Goal: Ask a question: Seek information or help from site administrators or community

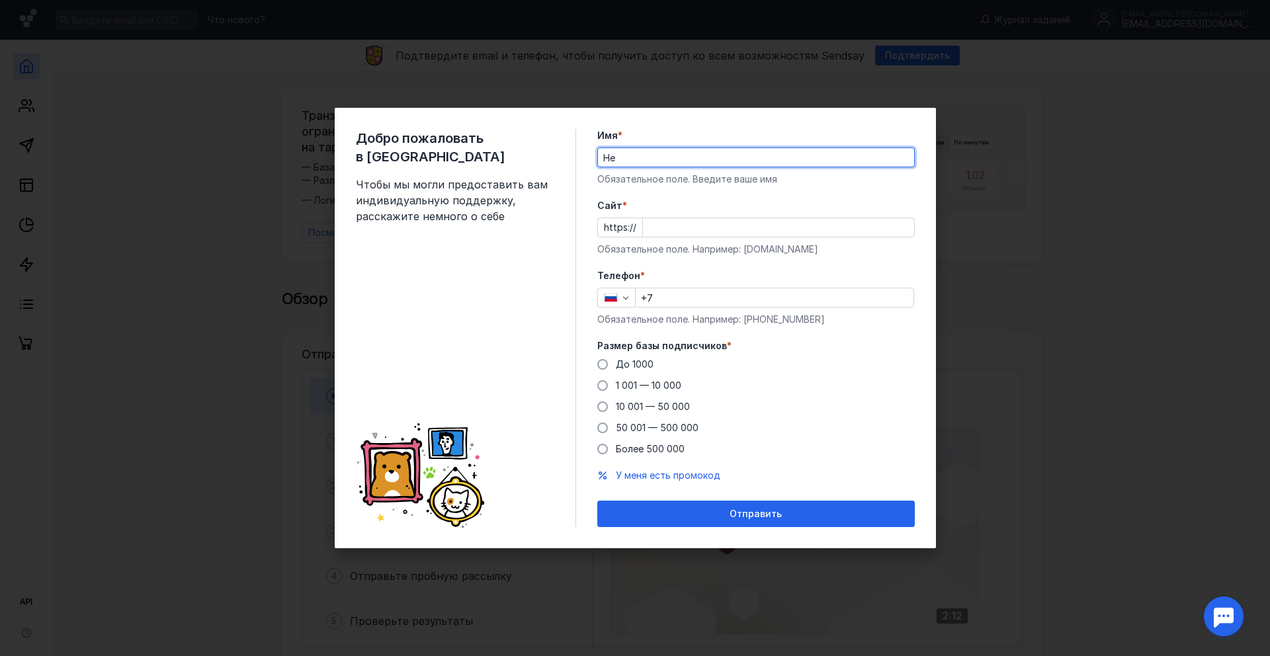
type input "H"
click at [608, 159] on input "[PERSON_NAME]" at bounding box center [756, 157] width 316 height 19
type input "[PERSON_NAME]"
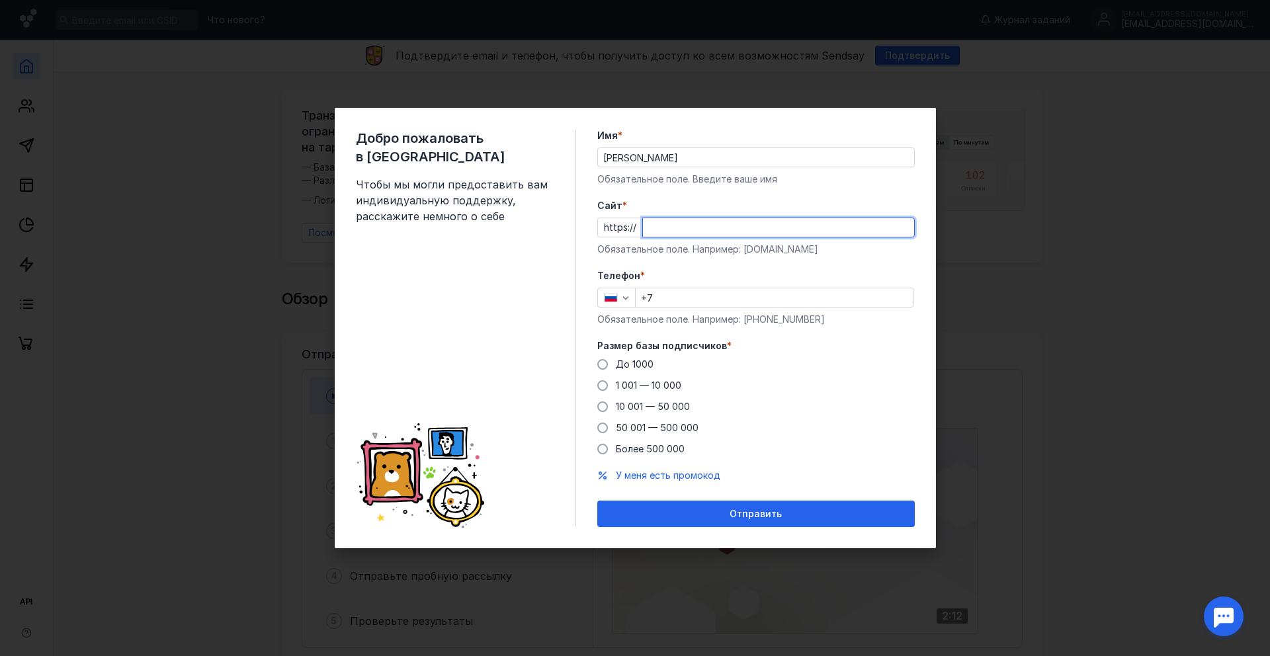
click at [698, 230] on input "Cайт *" at bounding box center [778, 227] width 271 height 19
type input "[DOMAIN_NAME]"
click at [768, 267] on form "Имя * [PERSON_NAME] Обязательное поле. Введите ваше имя [PERSON_NAME] * https:/…" at bounding box center [755, 328] width 317 height 398
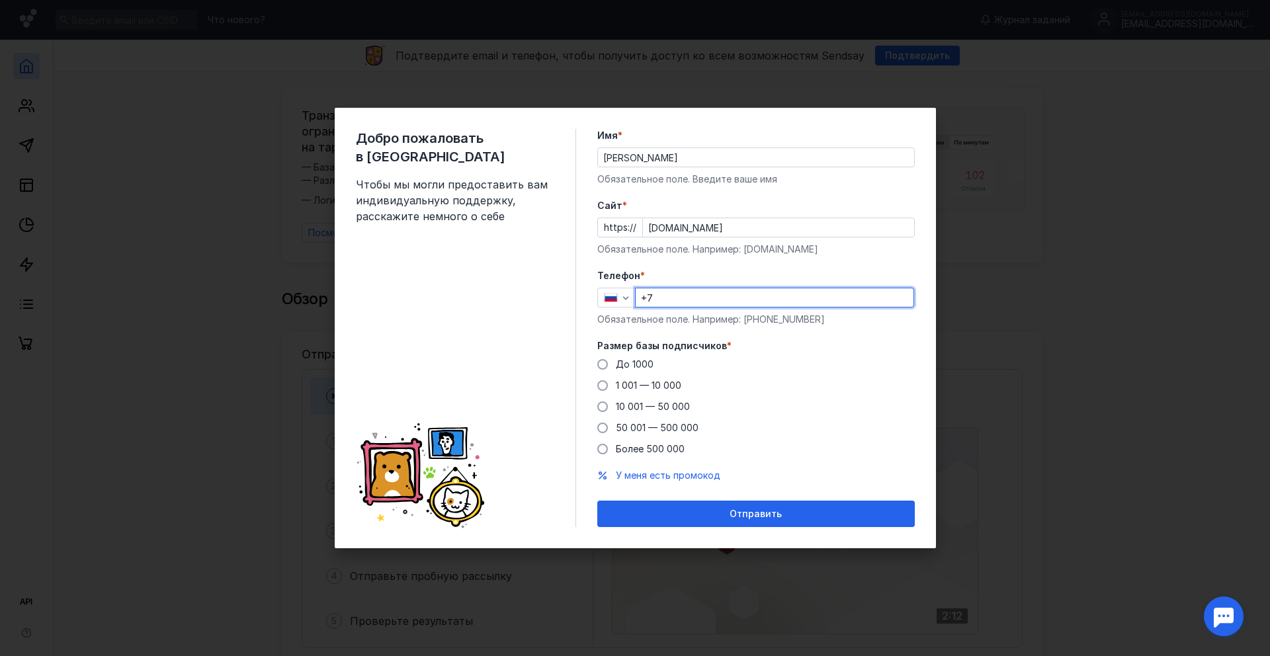
click at [722, 300] on input "+7" at bounding box center [775, 297] width 278 height 19
click at [605, 361] on span at bounding box center [602, 364] width 11 height 11
click at [0, 0] on input "До 1000" at bounding box center [0, 0] width 0 height 0
click at [697, 304] on input "+7" at bounding box center [775, 297] width 278 height 19
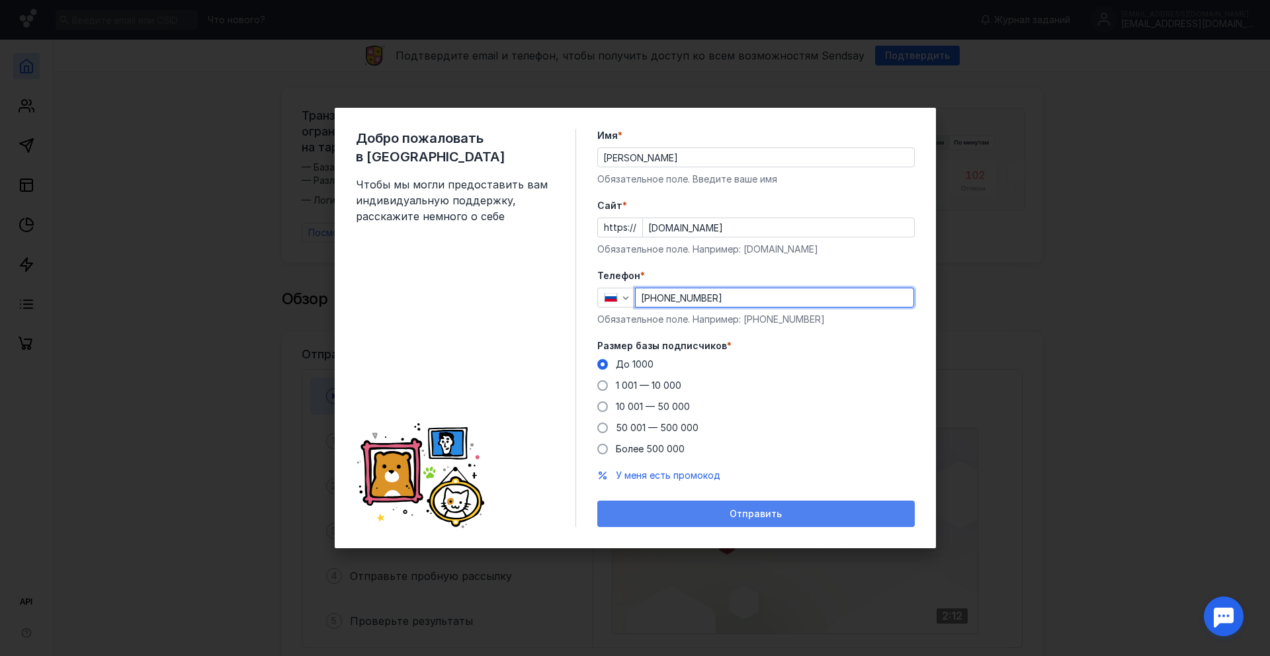
type input "[PHONE_NUMBER]"
click at [753, 516] on span "Отправить" at bounding box center [755, 514] width 52 height 11
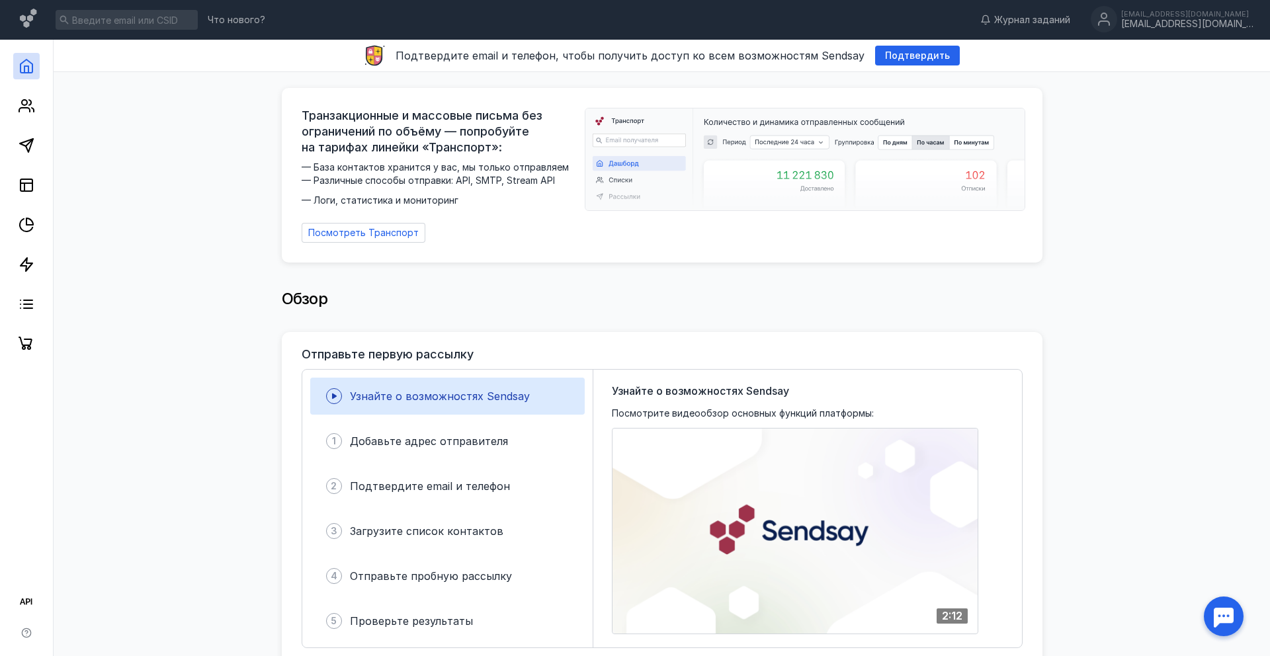
click at [702, 157] on img at bounding box center [804, 159] width 439 height 102
click at [24, 104] on icon at bounding box center [27, 106] width 16 height 16
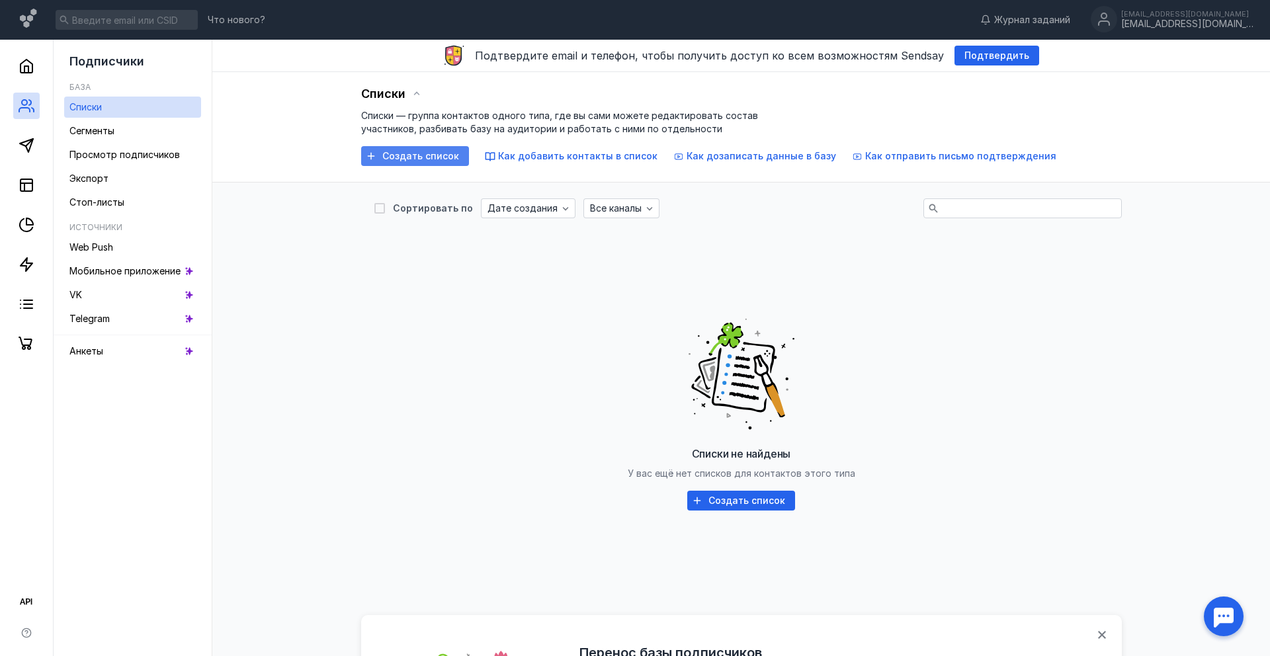
click at [407, 153] on span "Создать список" at bounding box center [420, 156] width 77 height 11
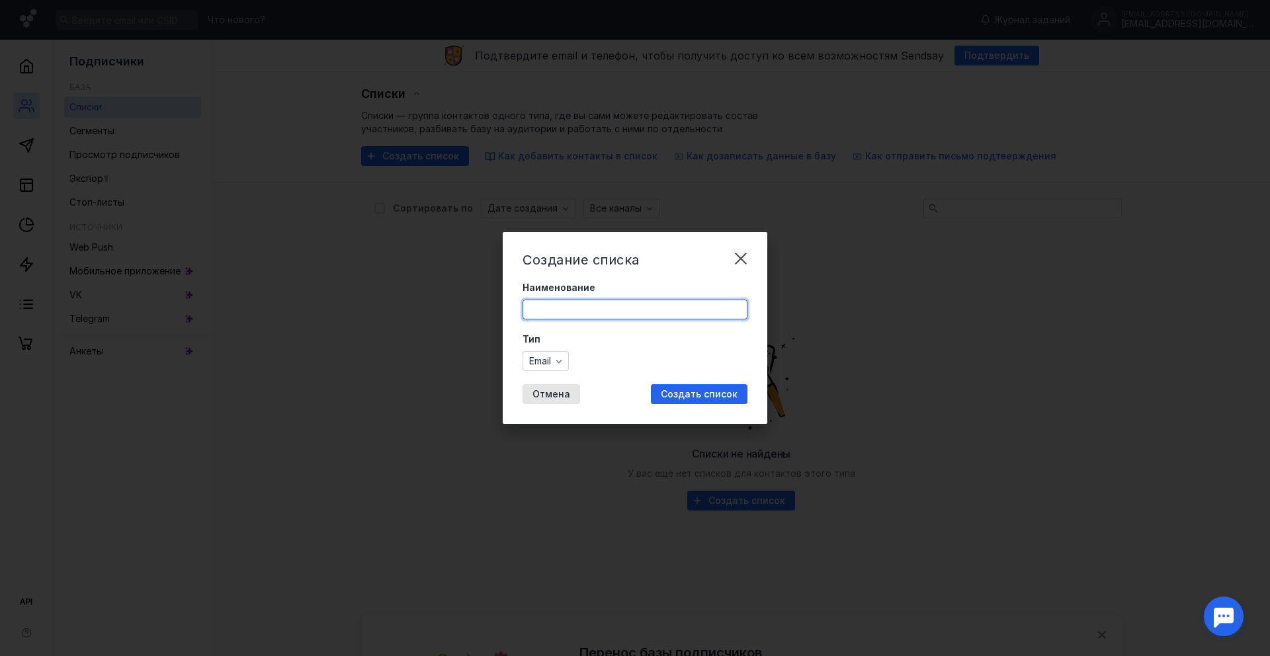
click at [563, 307] on input "Наименование" at bounding box center [635, 309] width 224 height 19
type input "Базовый"
click at [685, 395] on span "Создать список" at bounding box center [699, 394] width 77 height 11
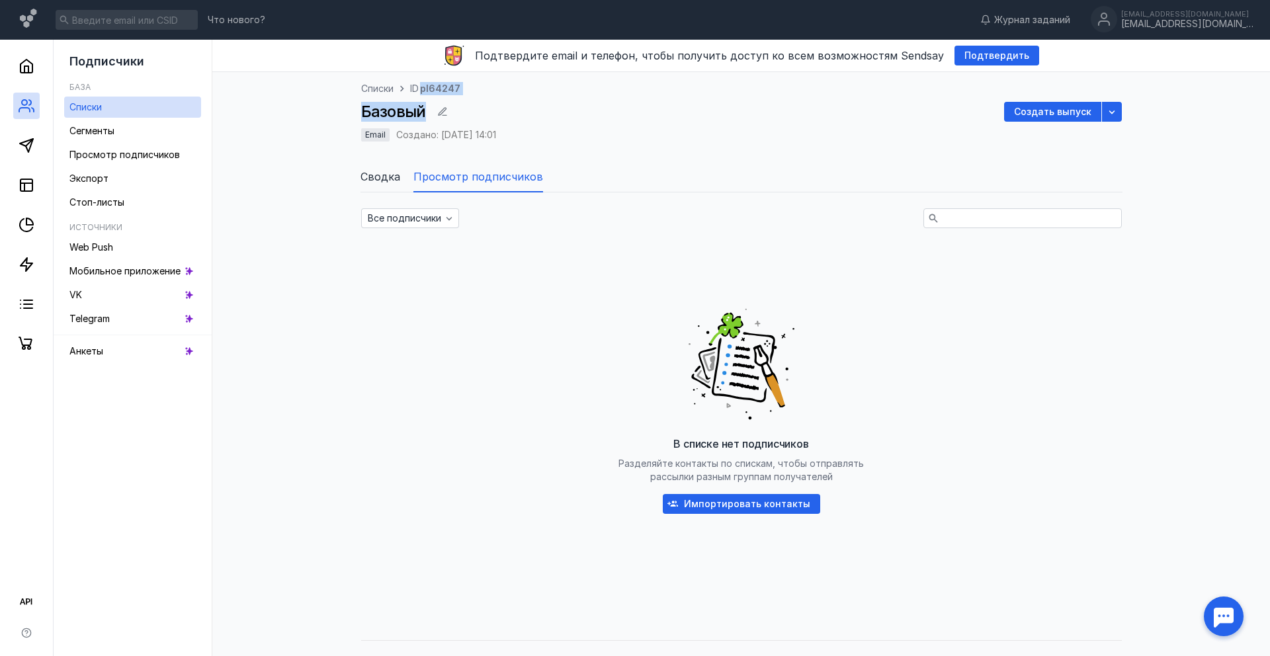
drag, startPoint x: 421, startPoint y: 91, endPoint x: 499, endPoint y: 91, distance: 78.0
click at [499, 91] on div "Списки ID pl64247 Базовый Создать выпуск Email Создано: [DATE] 14:01" at bounding box center [741, 119] width 761 height 75
click at [876, 152] on div "Списки ID pl64247 Базовый Создать выпуск Email Создано: [DATE] 14:01" at bounding box center [741, 119] width 761 height 75
click at [22, 149] on icon at bounding box center [27, 146] width 16 height 16
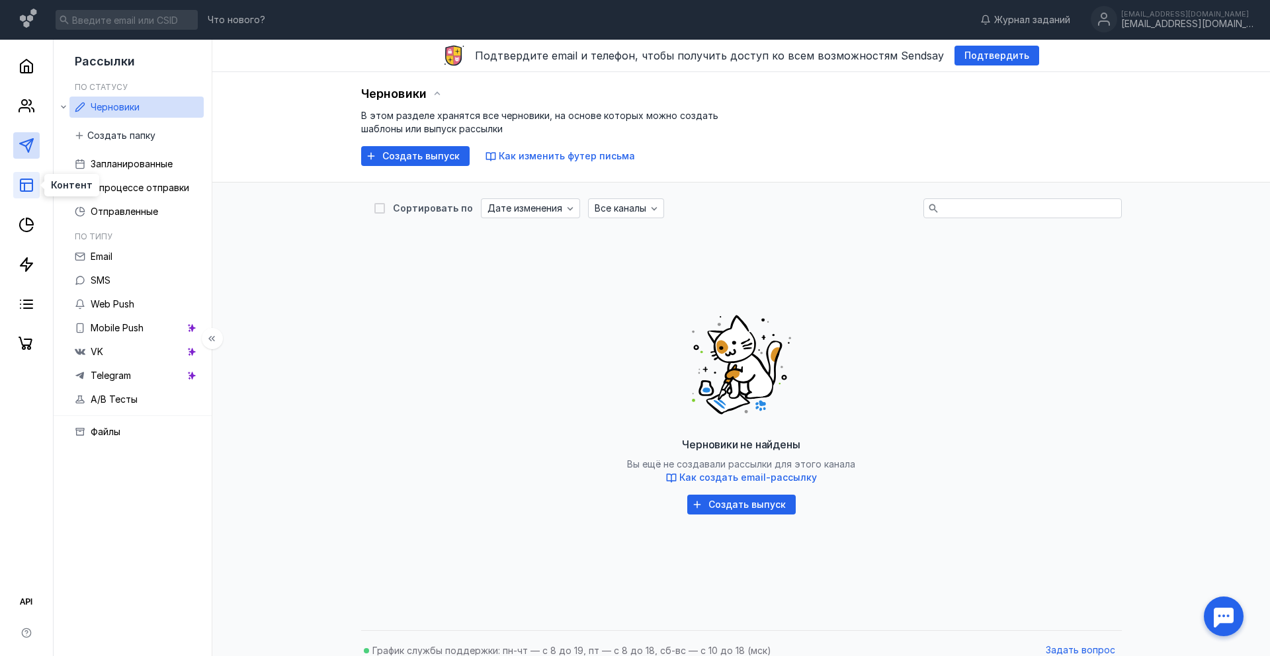
click at [25, 178] on icon at bounding box center [27, 185] width 16 height 16
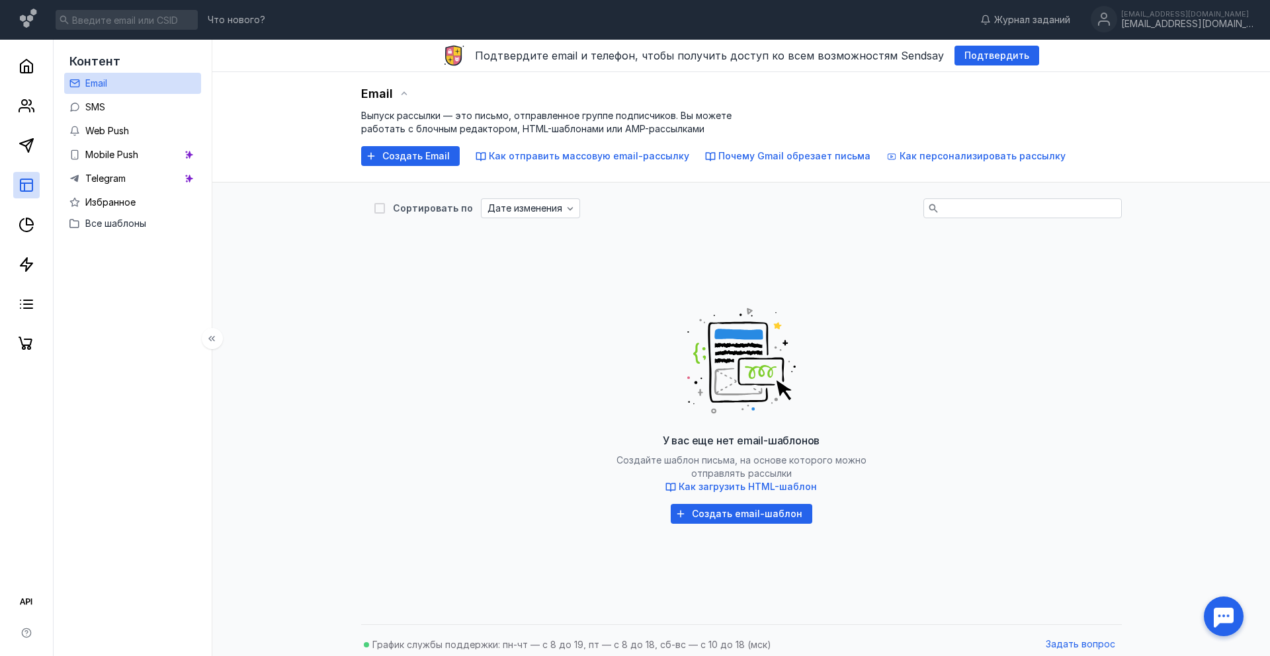
click at [140, 82] on link "Email" at bounding box center [132, 83] width 137 height 21
click at [302, 332] on div "Email Выпуск рассылки — это письмо, отправленное группе подписчиков. Вы можете …" at bounding box center [741, 345] width 1031 height 546
click at [412, 155] on span "Создать Email" at bounding box center [415, 156] width 67 height 11
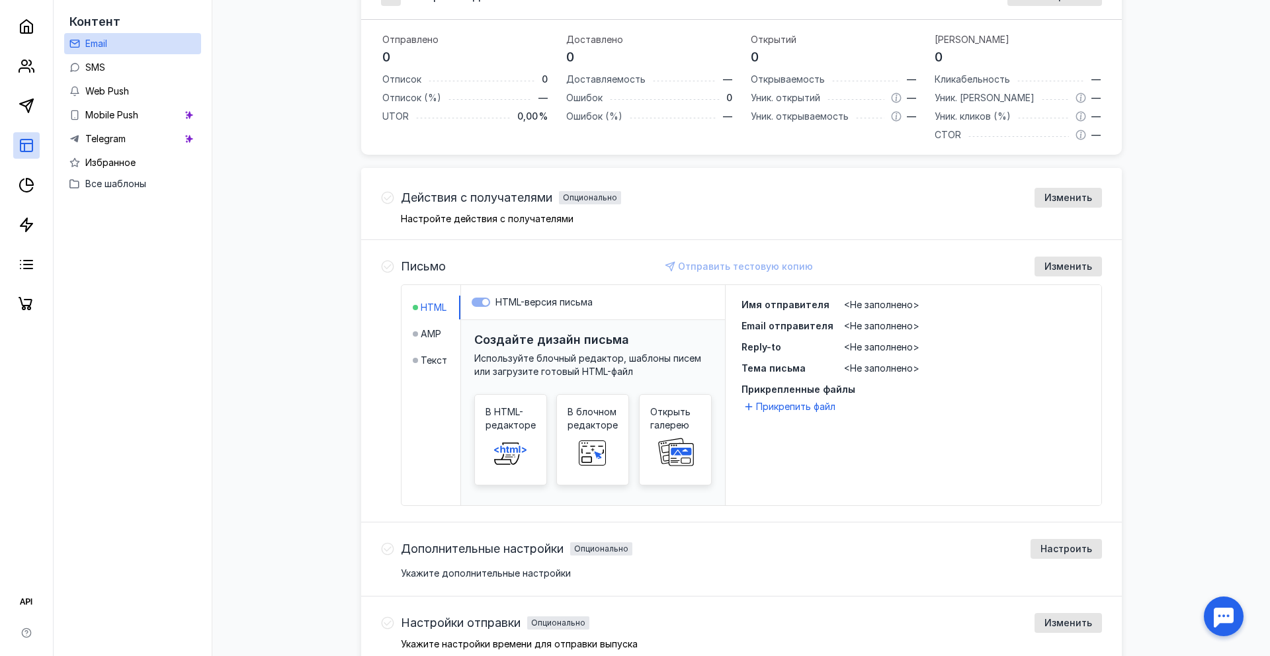
scroll to position [247, 0]
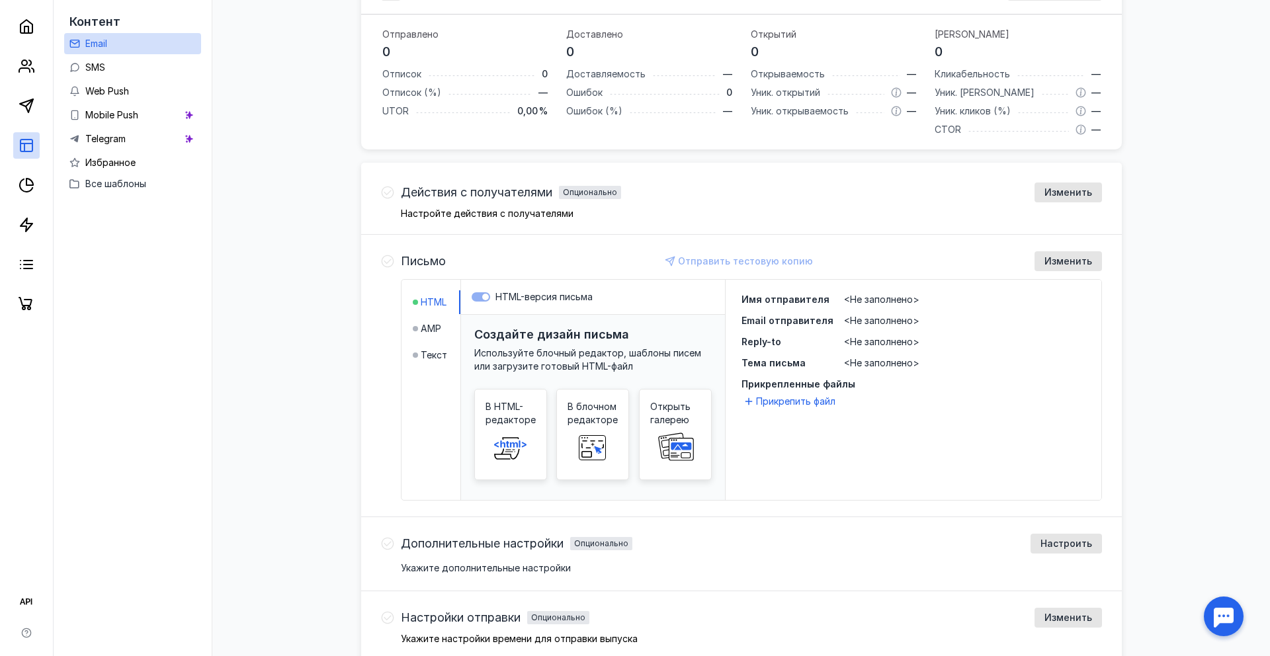
click at [811, 462] on div "Имя отправителя <Не заполнено> Email отправителя <Не заполнено> Reply-to <Не за…" at bounding box center [914, 390] width 376 height 220
click at [769, 366] on span "Тема письма" at bounding box center [773, 362] width 64 height 11
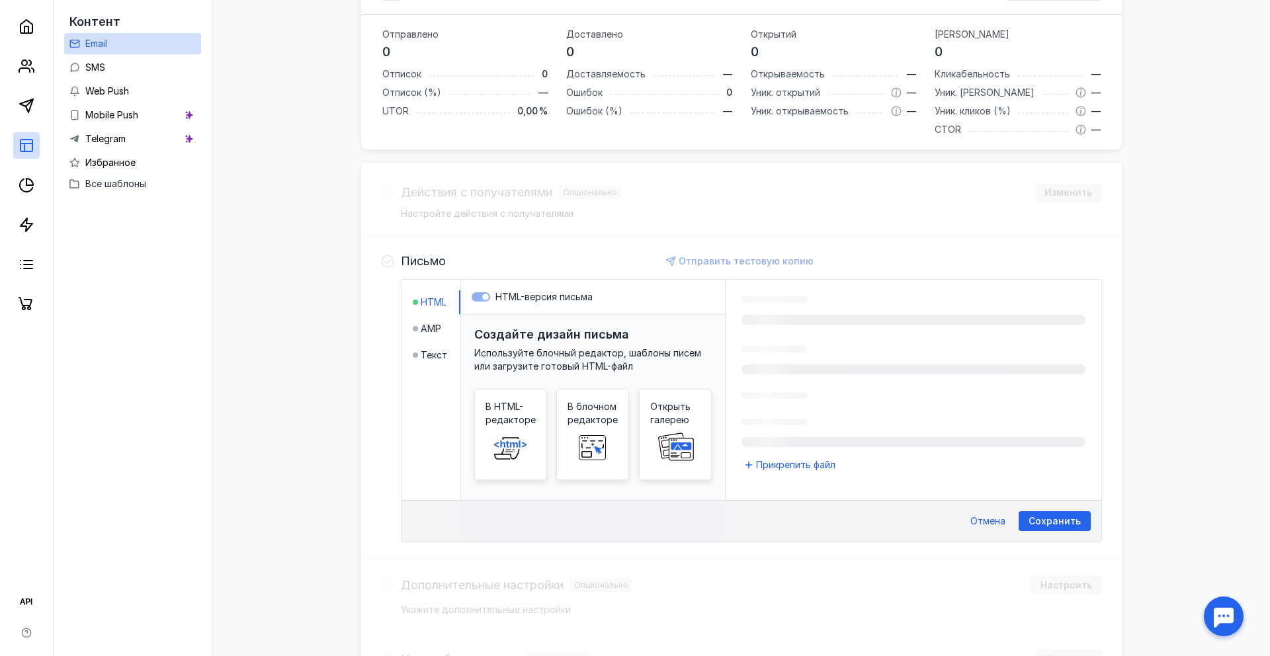
scroll to position [358, 0]
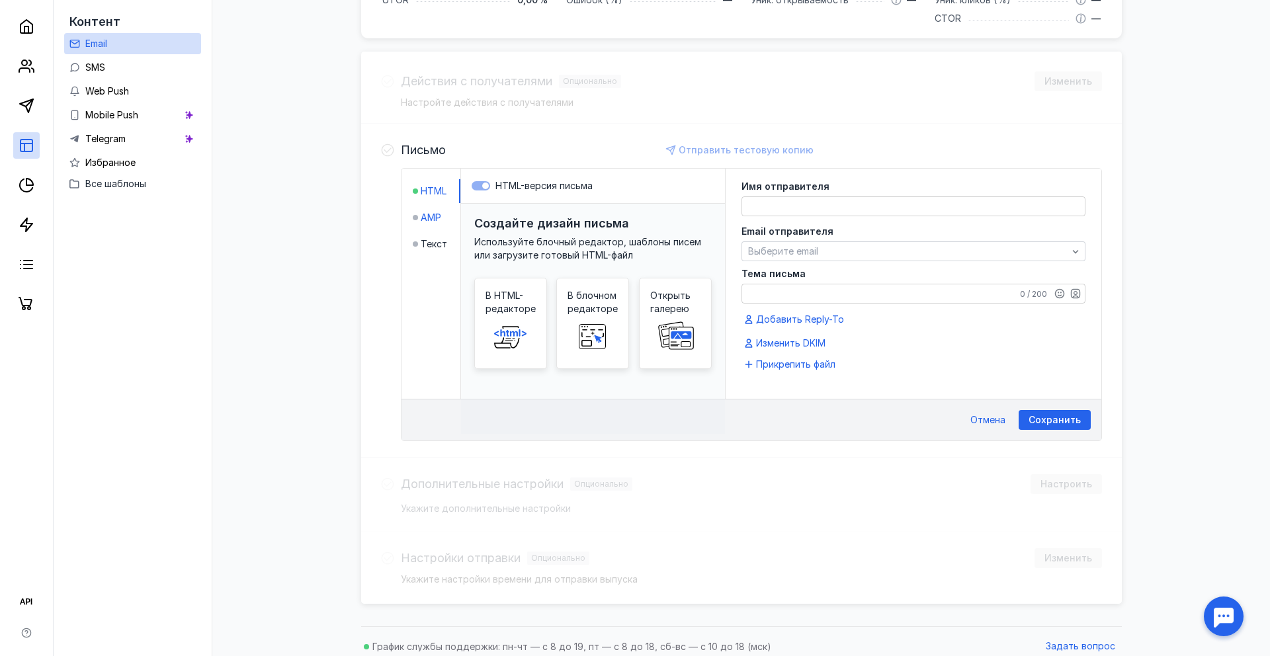
click at [413, 211] on div at bounding box center [415, 217] width 5 height 13
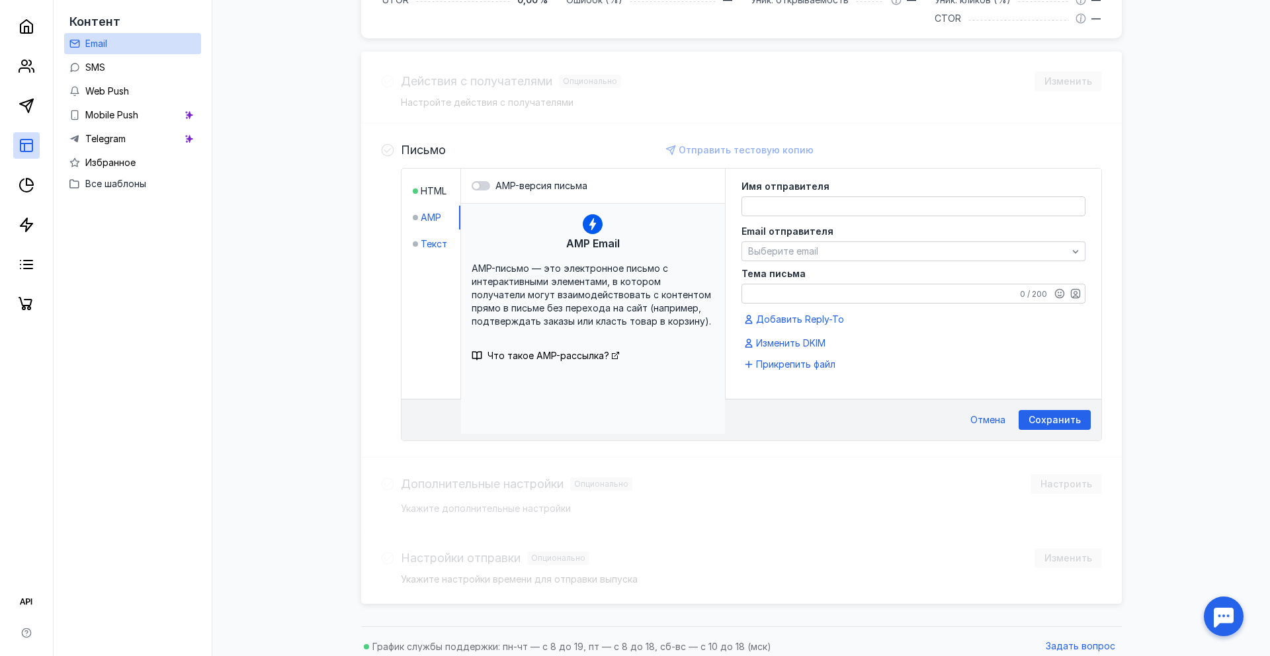
click at [431, 246] on span "Текст" at bounding box center [434, 243] width 26 height 13
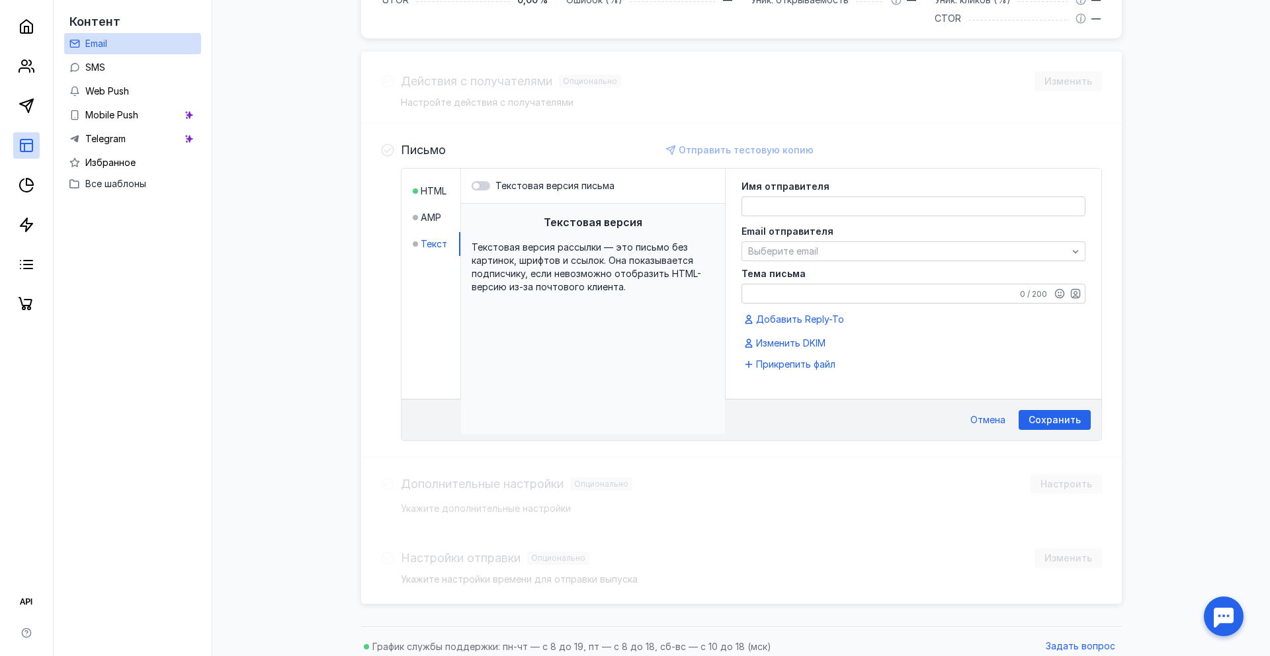
click at [472, 263] on span "Текстовая версия рассылки — это письмо без картинок, шрифтов и ссылок. Она пока…" at bounding box center [586, 266] width 229 height 51
click at [442, 190] on span "HTML" at bounding box center [434, 191] width 26 height 13
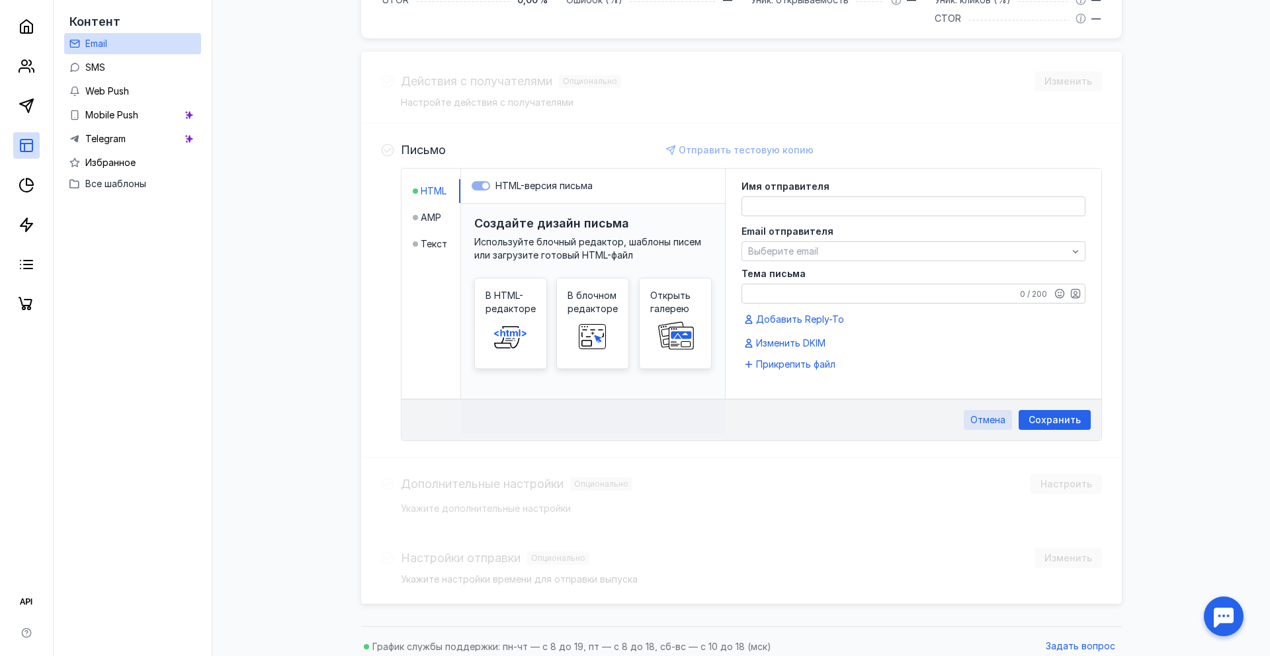
click at [997, 415] on span "Отмена" at bounding box center [987, 420] width 35 height 11
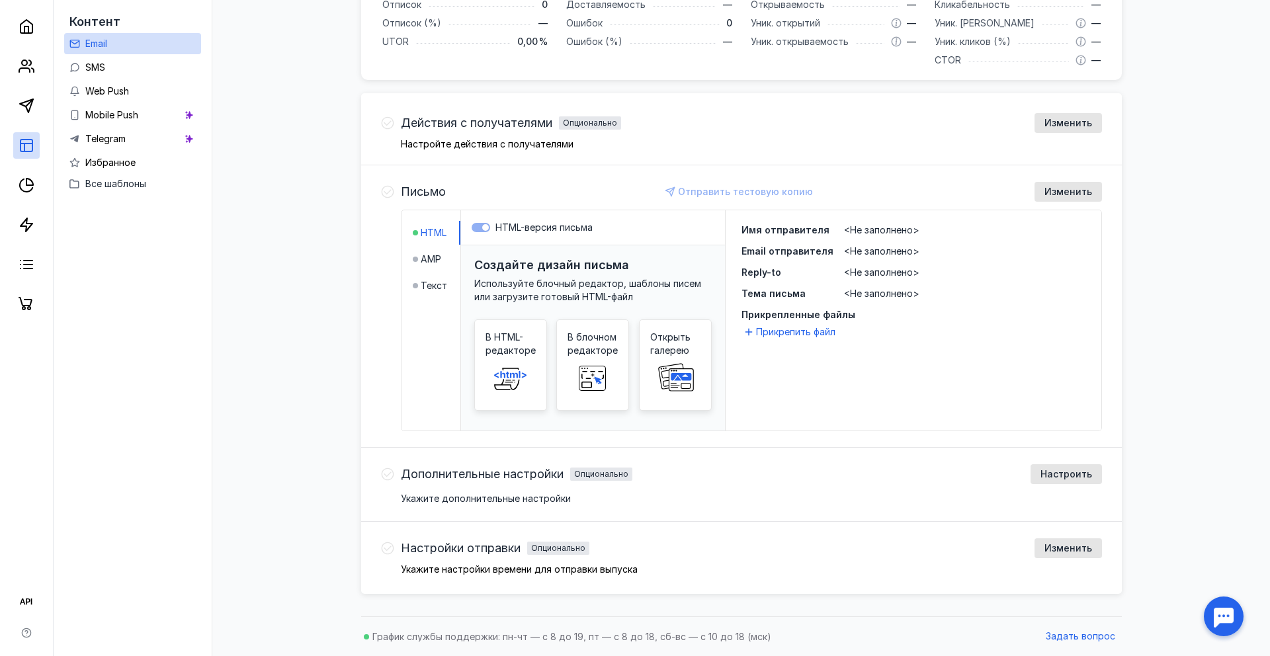
scroll to position [0, 0]
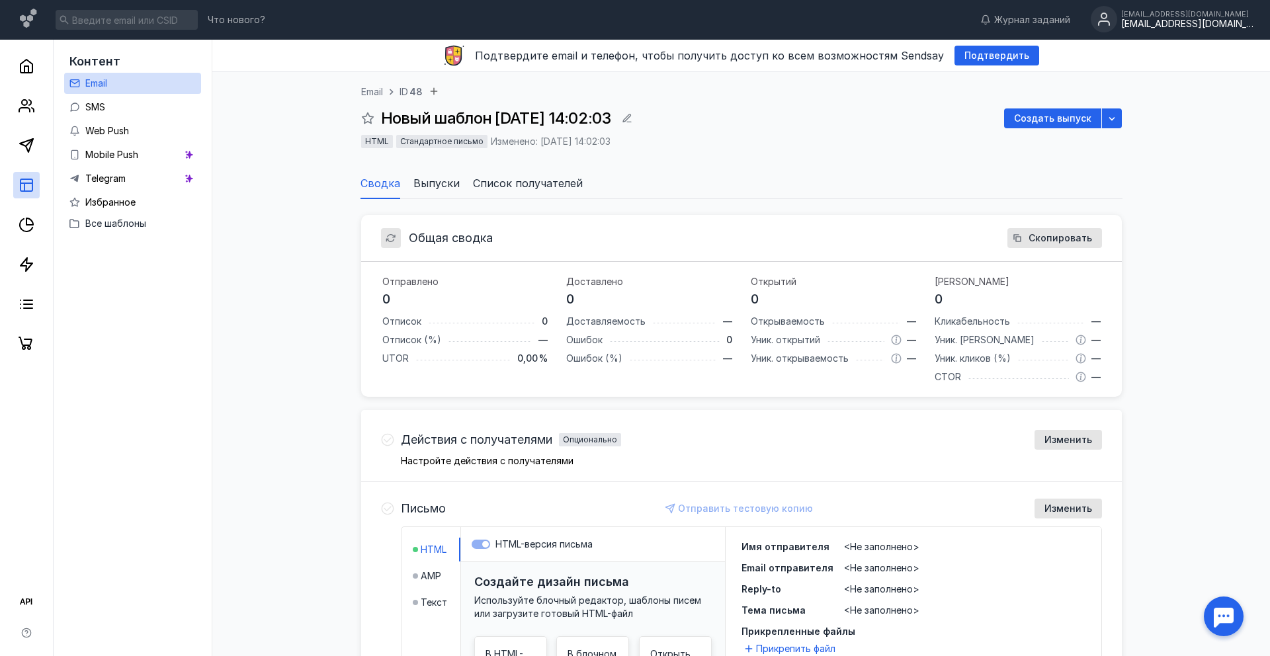
click at [1169, 30] on div "[EMAIL_ADDRESS][DOMAIN_NAME] [DOMAIN_NAME][EMAIL_ADDRESS][DOMAIN_NAME]" at bounding box center [1172, 20] width 163 height 28
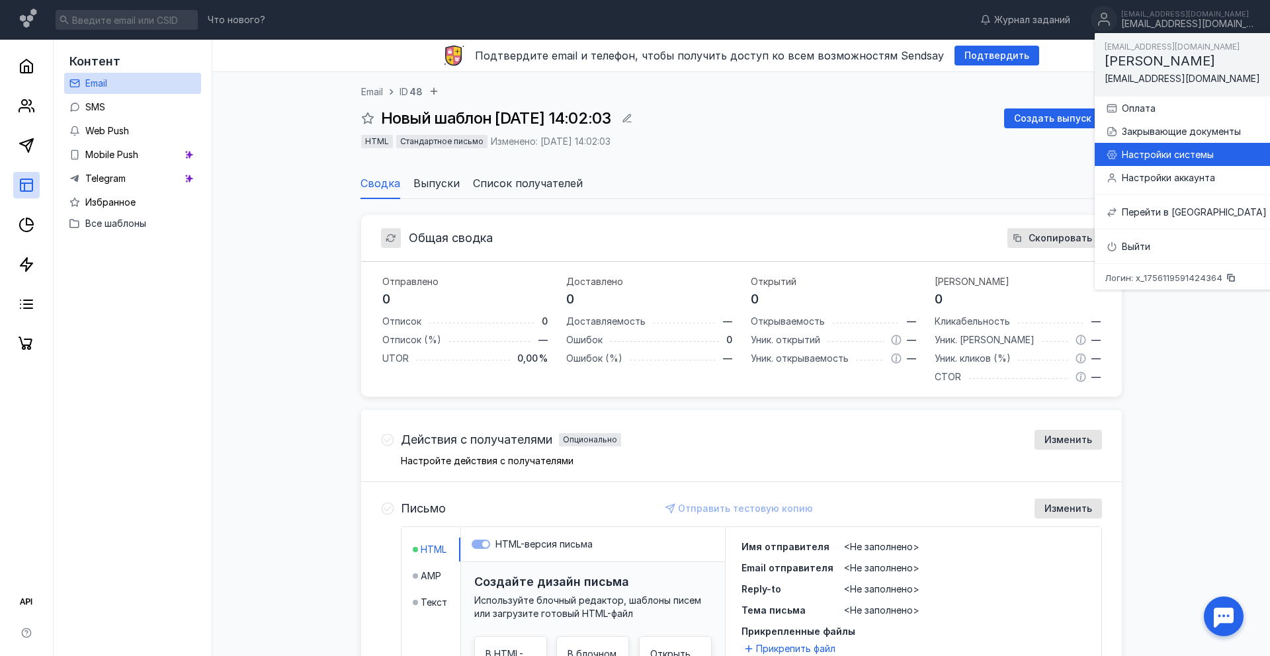
click at [1168, 152] on div "Настройки системы" at bounding box center [1194, 154] width 145 height 13
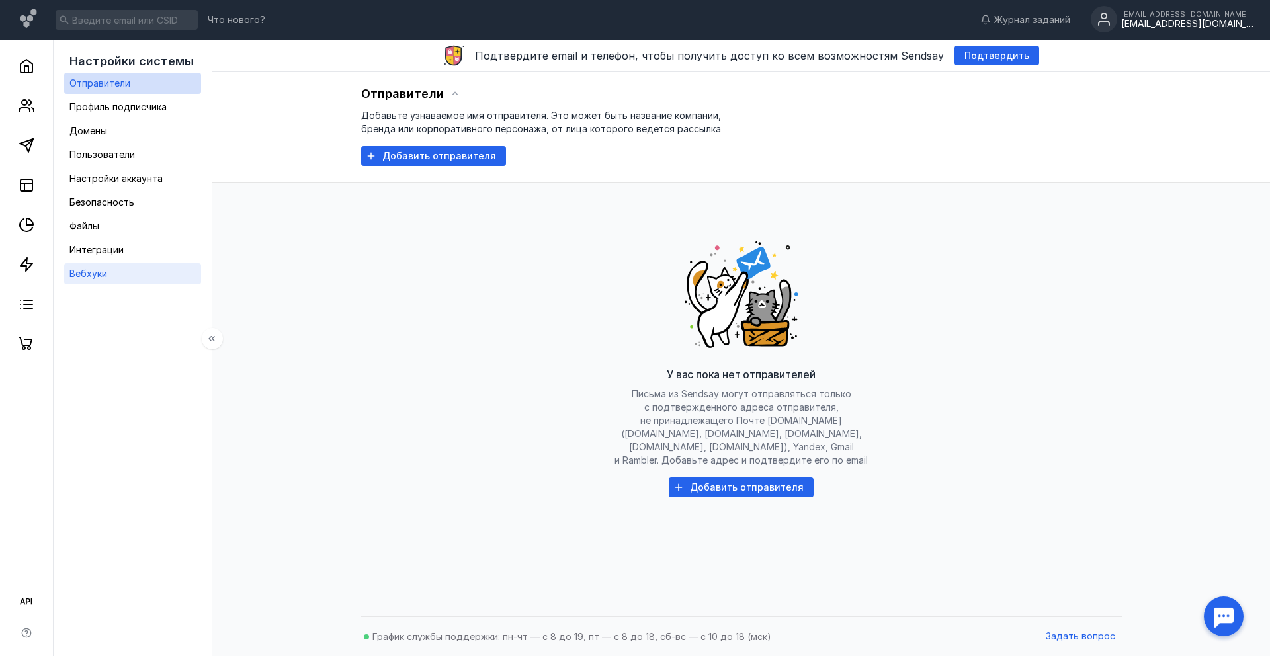
click at [123, 267] on link "Вебхуки" at bounding box center [132, 273] width 137 height 21
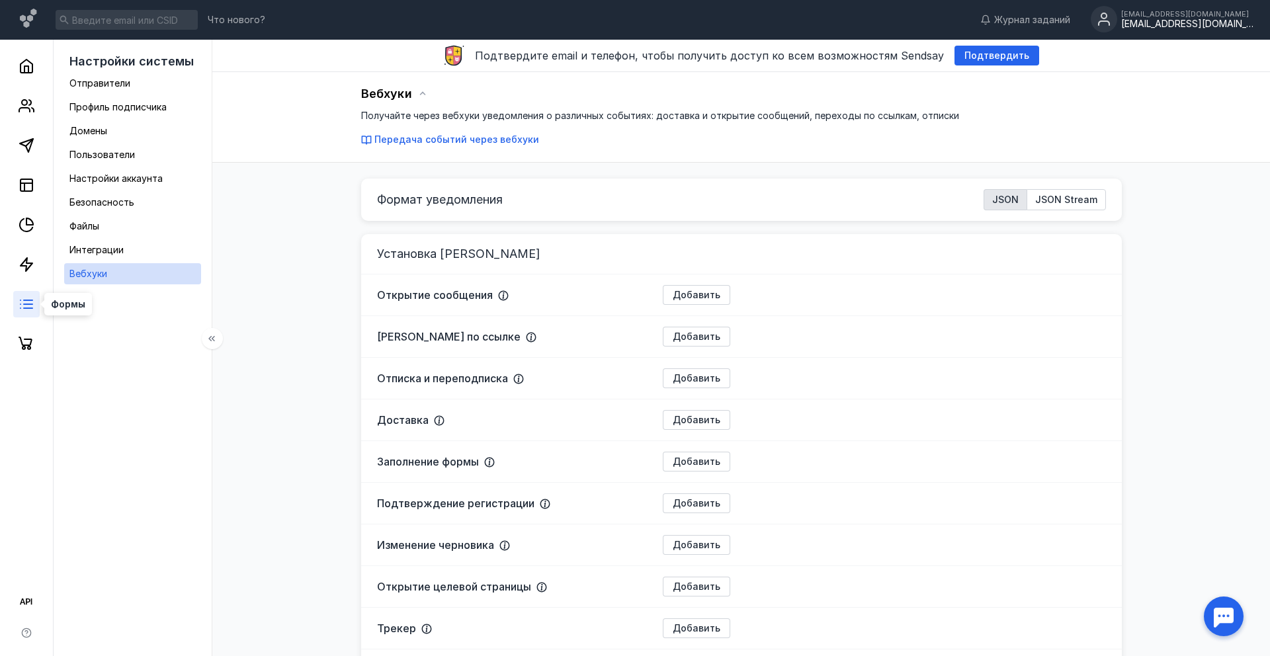
click at [19, 311] on icon at bounding box center [27, 304] width 16 height 16
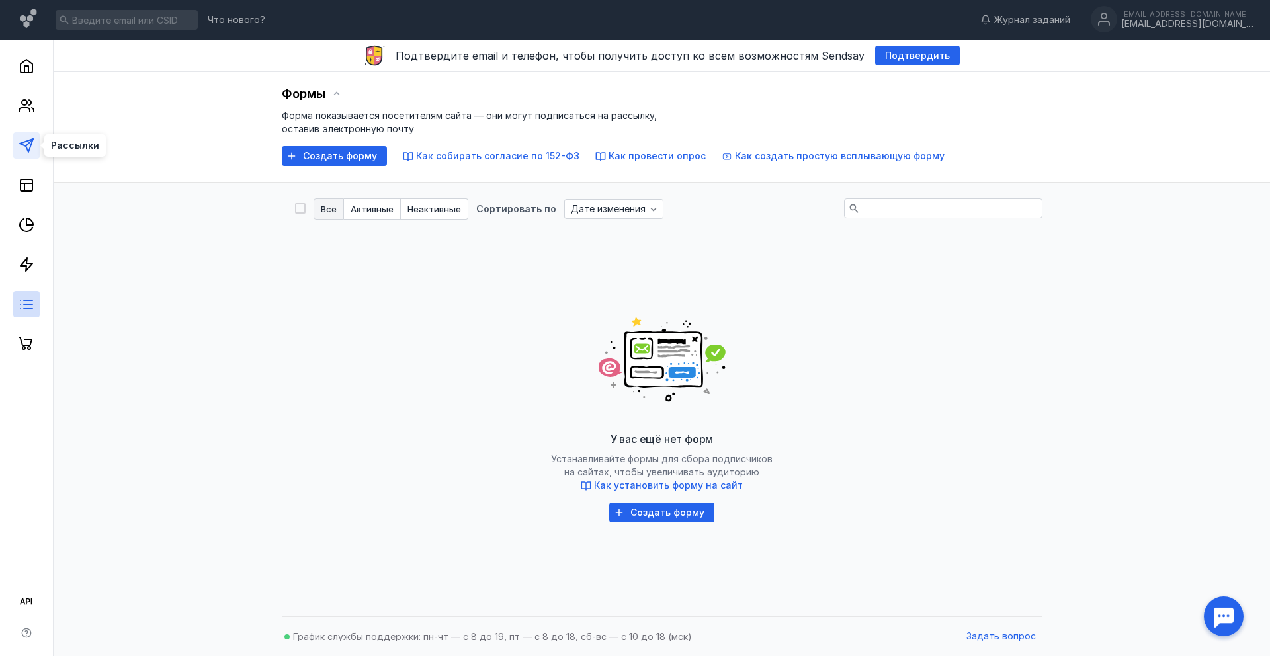
click at [30, 141] on line at bounding box center [29, 142] width 7 height 7
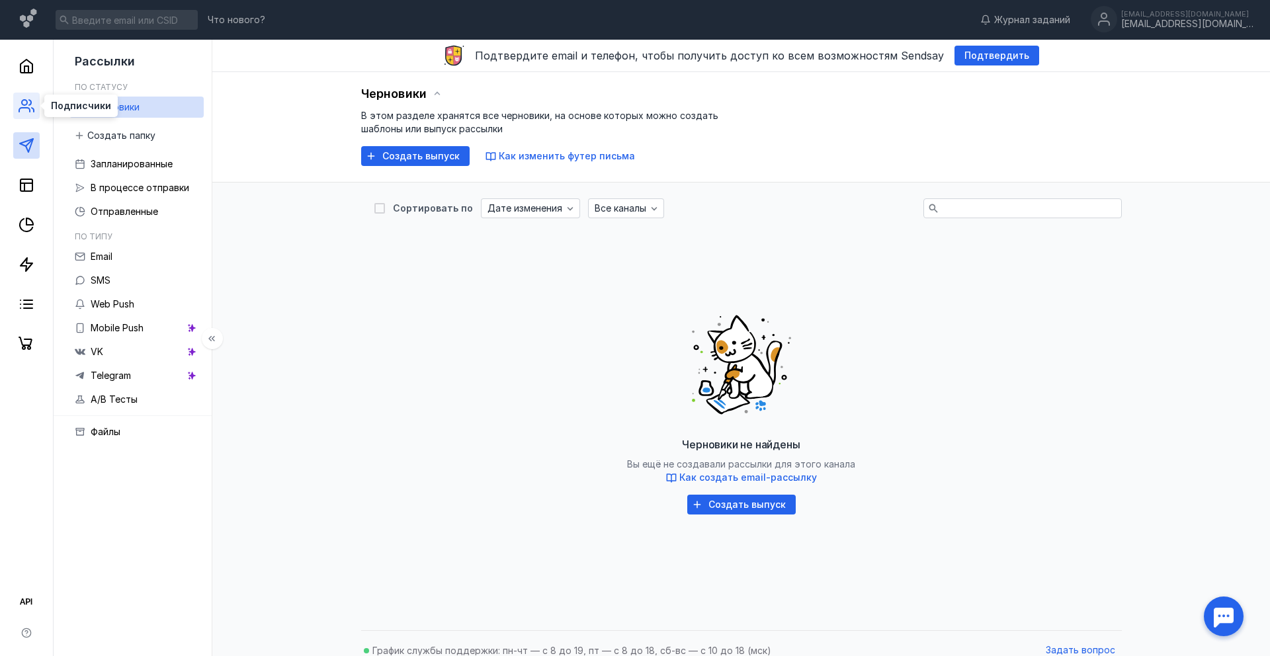
click at [30, 112] on icon at bounding box center [27, 106] width 16 height 16
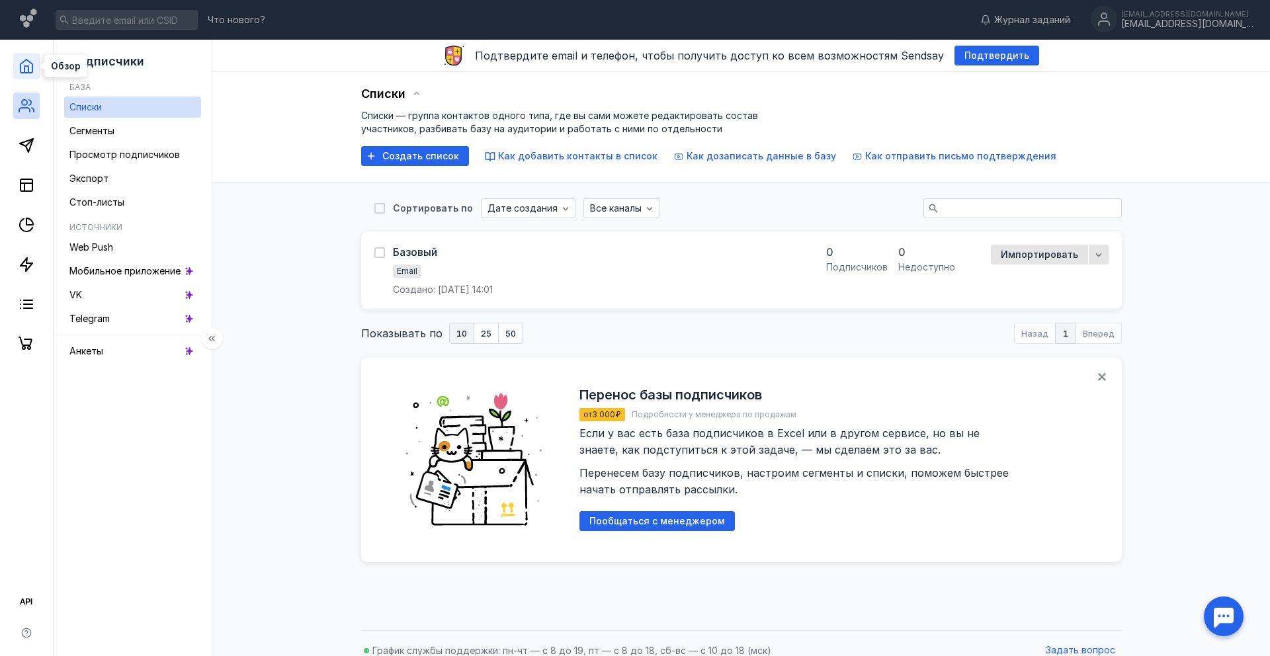
click at [28, 68] on polyline at bounding box center [26, 69] width 4 height 7
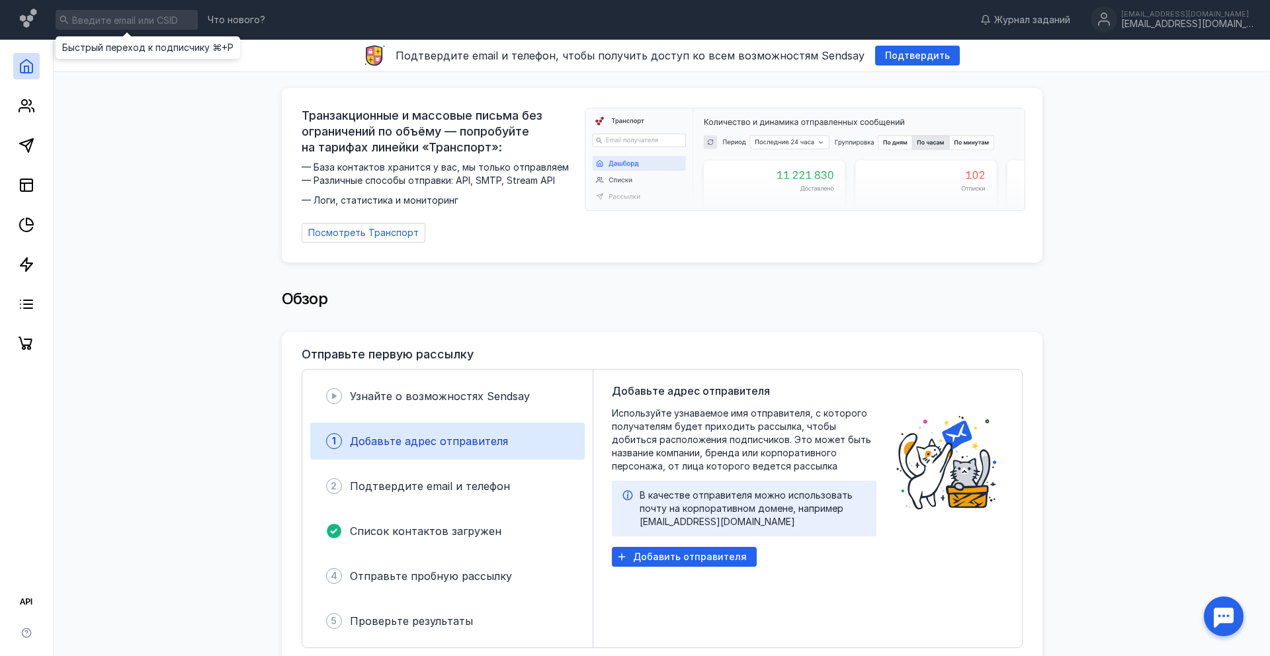
click at [136, 19] on input at bounding box center [127, 20] width 142 height 20
type input "ф"
type input "api"
click at [34, 108] on icon at bounding box center [33, 110] width 2 height 4
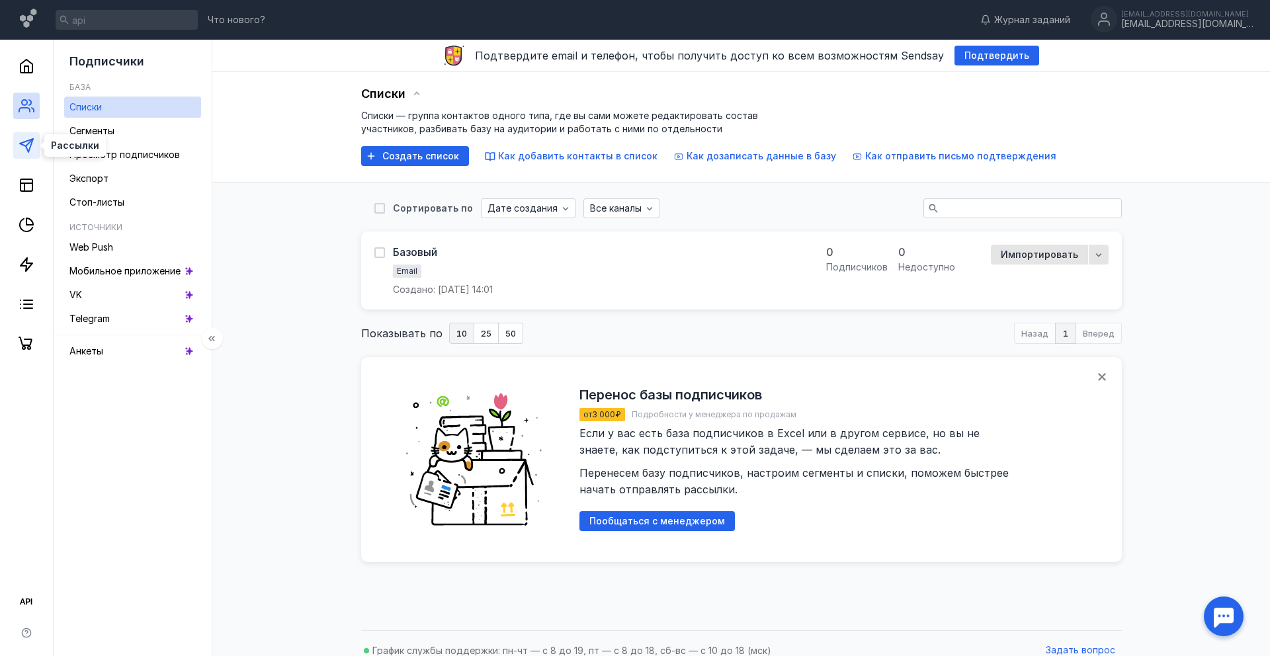
click at [25, 152] on icon at bounding box center [27, 146] width 16 height 16
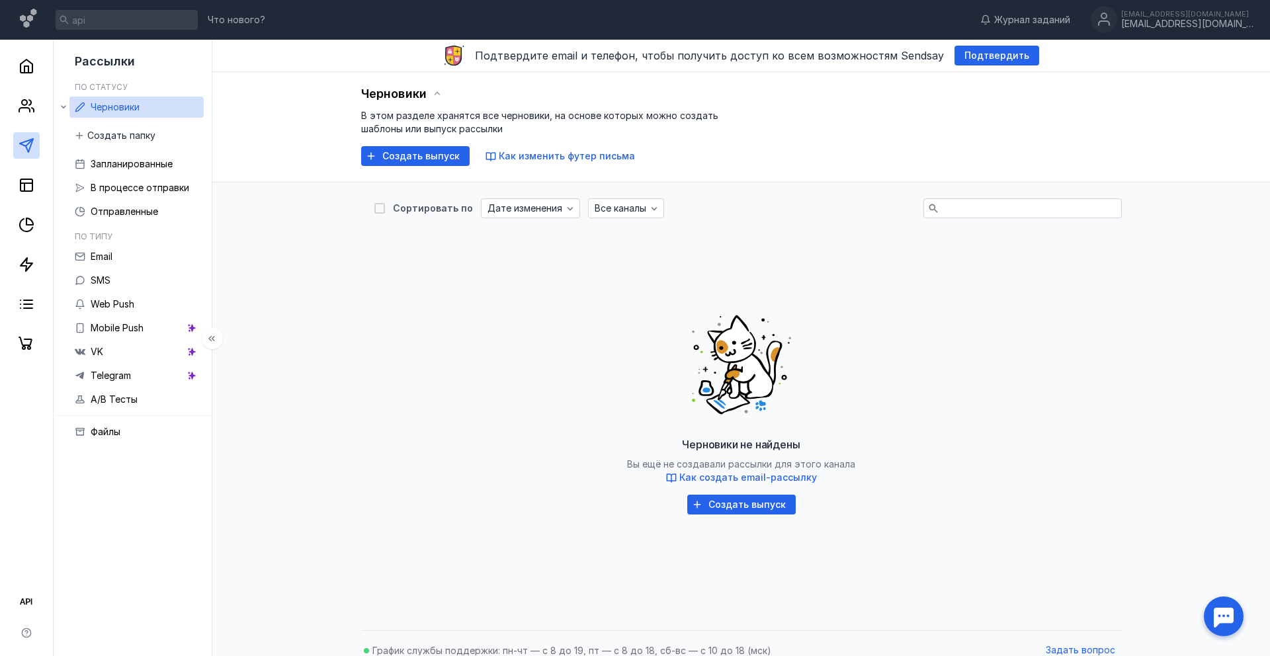
click at [22, 199] on div at bounding box center [26, 198] width 53 height 317
click at [22, 192] on icon at bounding box center [27, 185] width 16 height 16
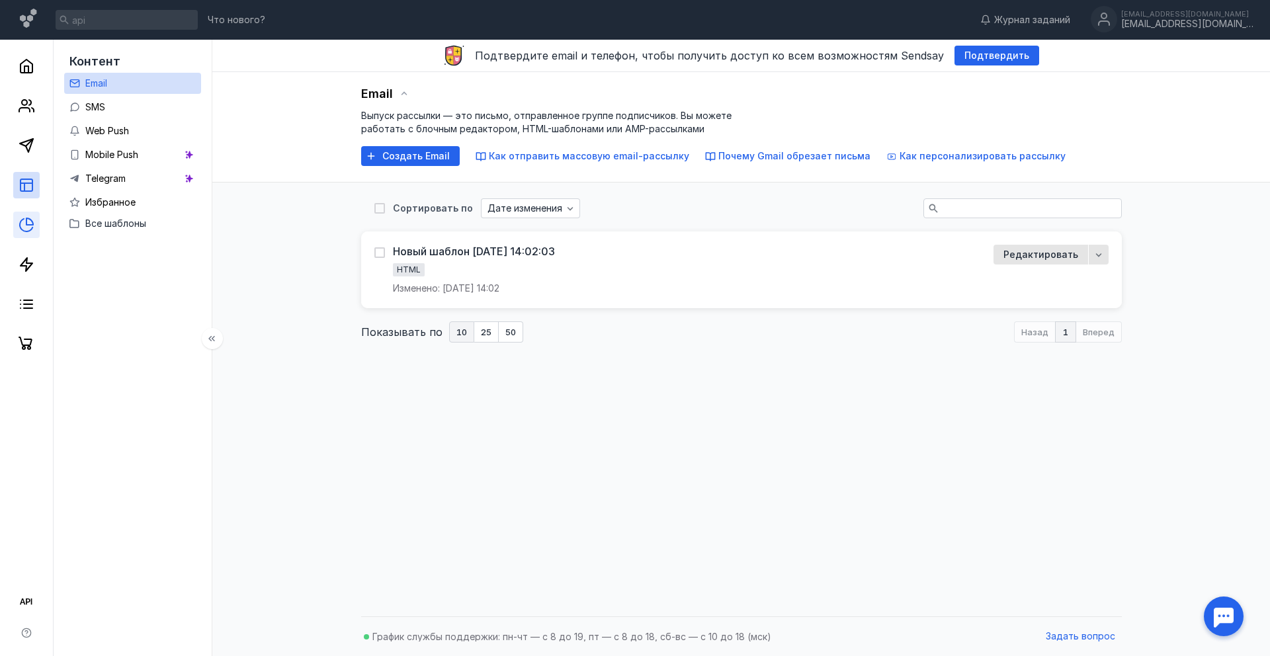
click at [31, 235] on link at bounding box center [26, 225] width 26 height 26
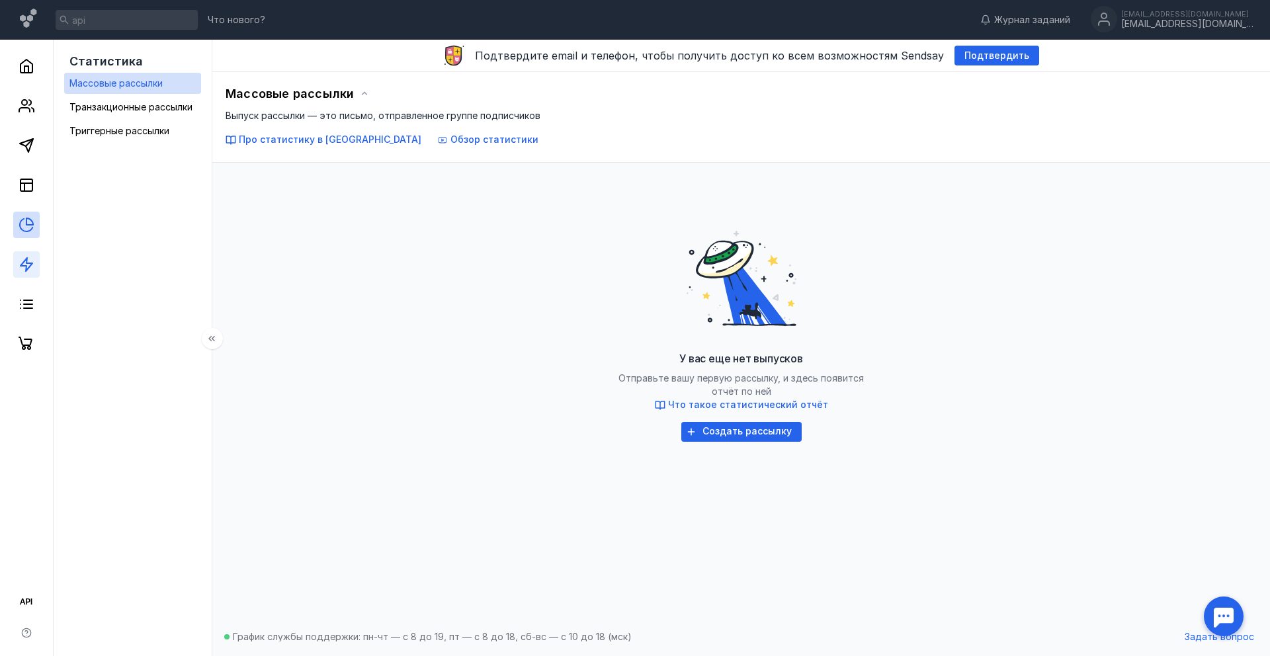
click at [28, 253] on link at bounding box center [26, 264] width 26 height 26
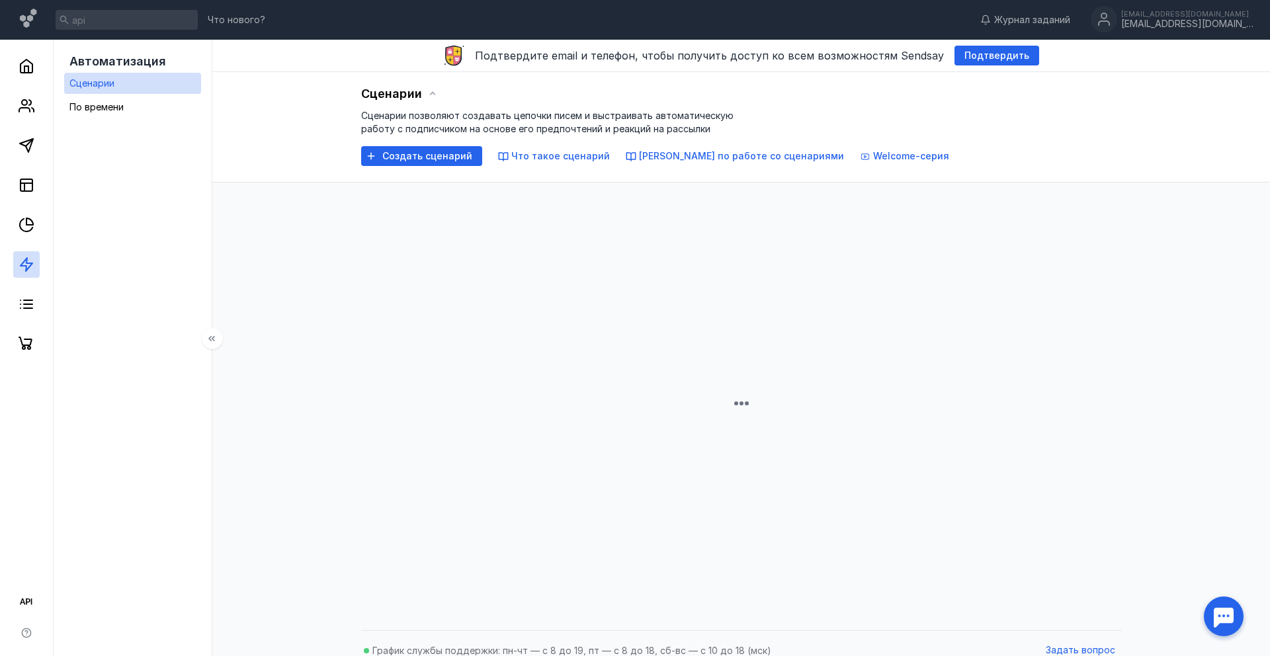
click at [26, 290] on div at bounding box center [26, 198] width 53 height 317
click at [26, 308] on line at bounding box center [28, 308] width 9 height 0
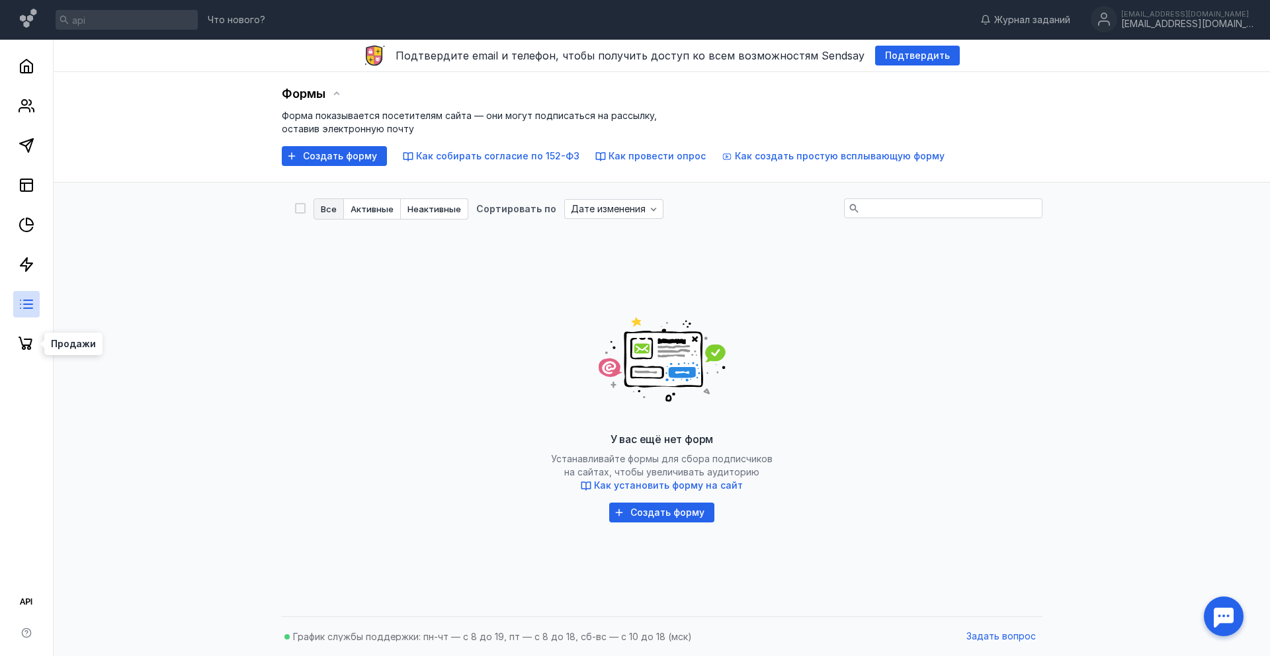
click at [25, 360] on nav at bounding box center [27, 348] width 54 height 616
click at [25, 351] on icon at bounding box center [27, 344] width 16 height 16
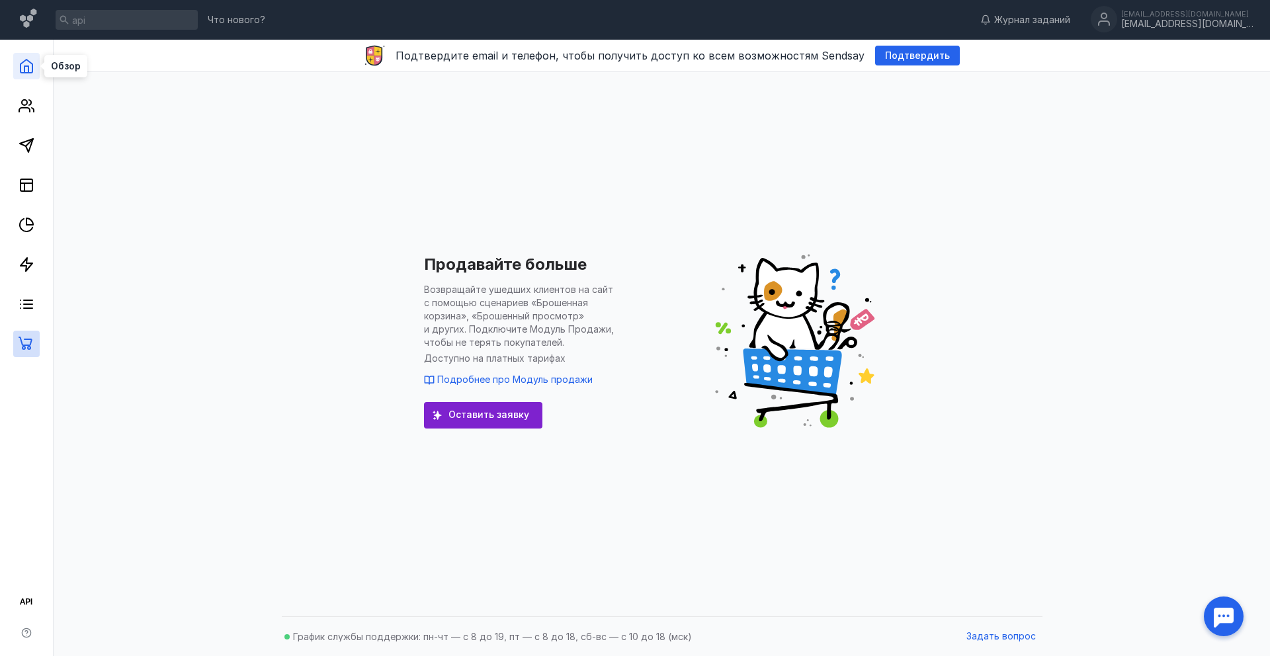
click at [30, 65] on icon at bounding box center [27, 66] width 16 height 16
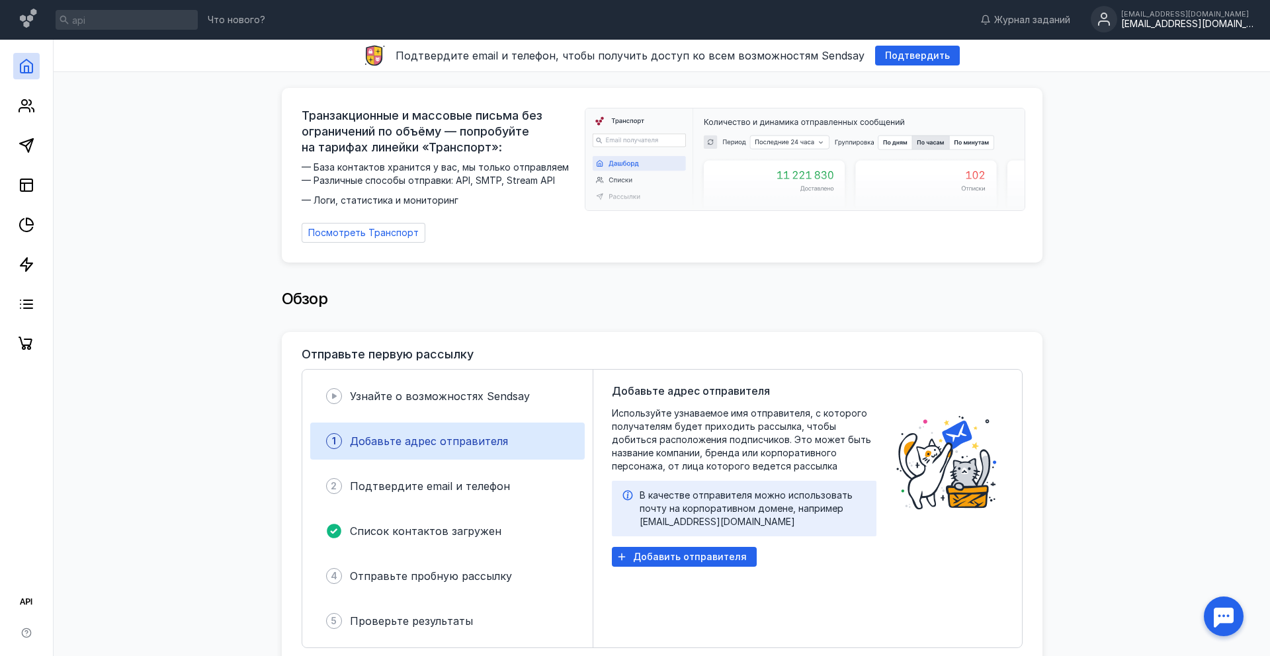
click at [1205, 24] on div "[EMAIL_ADDRESS][DOMAIN_NAME]" at bounding box center [1187, 24] width 132 height 11
click at [1188, 28] on div "[EMAIL_ADDRESS][DOMAIN_NAME]" at bounding box center [1187, 24] width 132 height 11
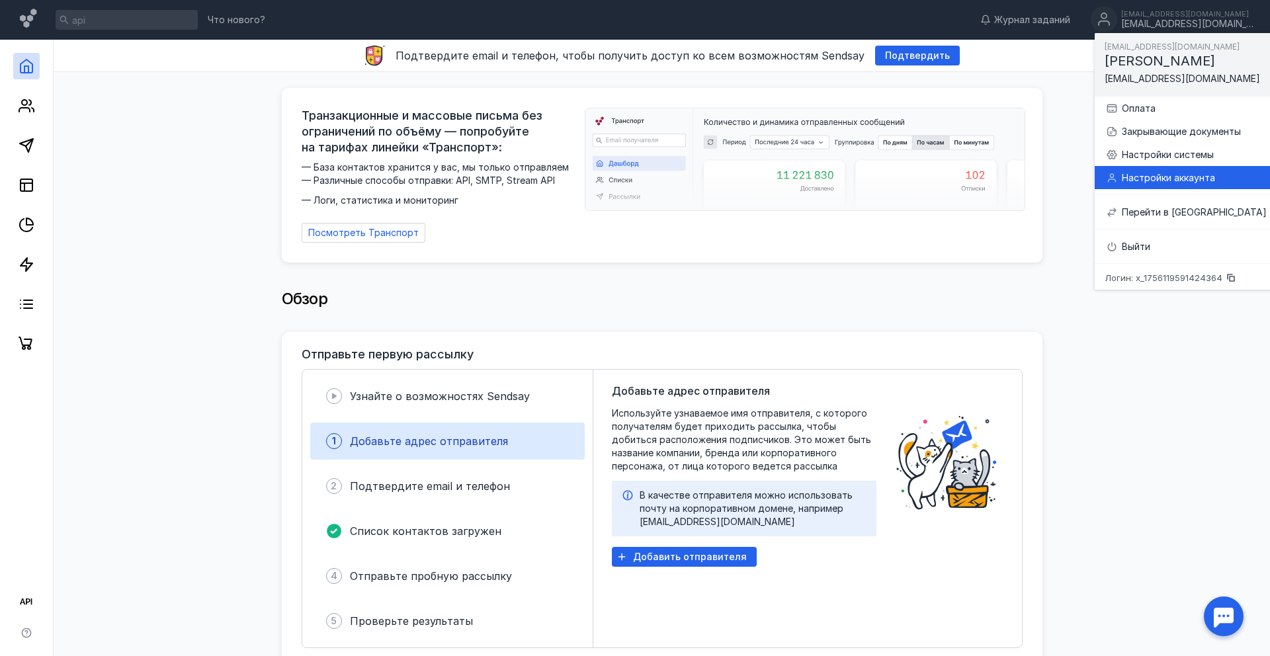
click at [1153, 176] on div "Настройки аккаунта" at bounding box center [1194, 177] width 145 height 13
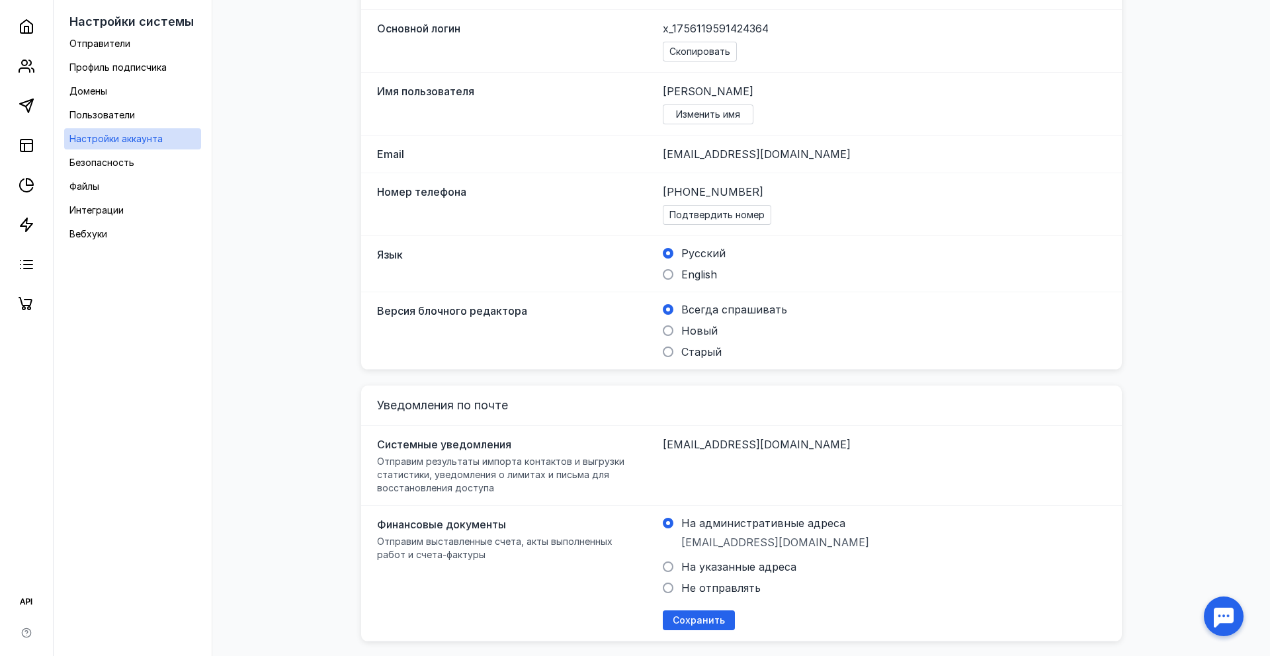
scroll to position [271, 0]
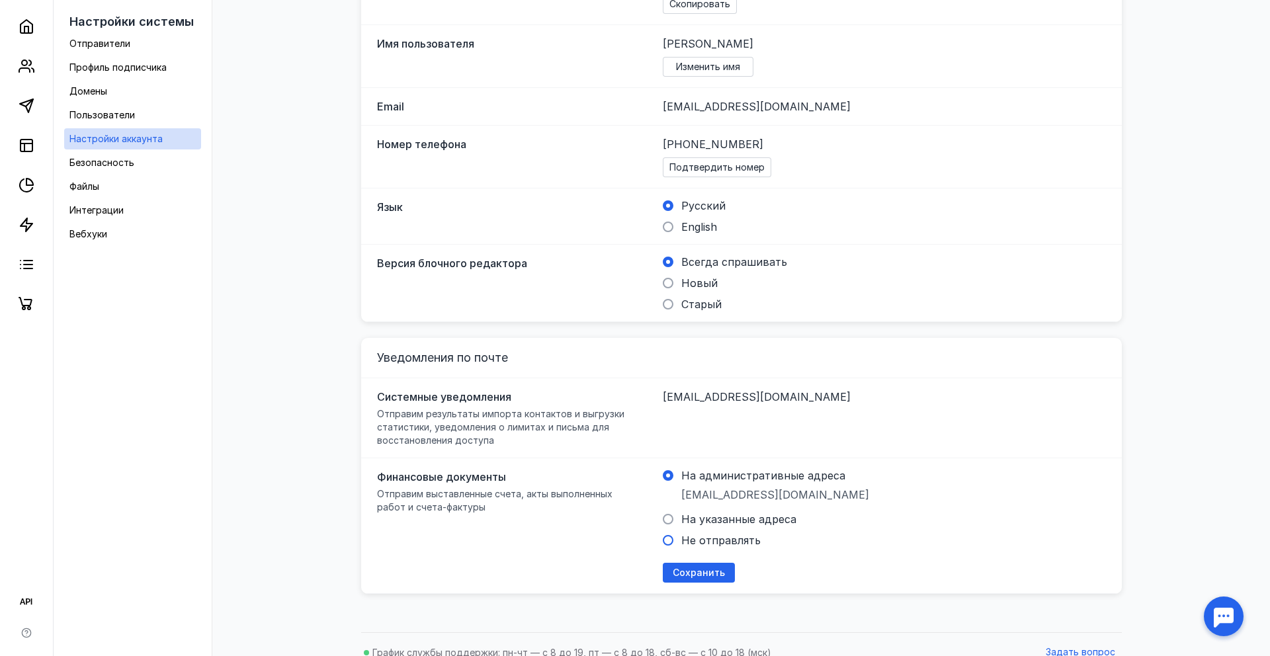
click at [713, 534] on span "Не отправлять" at bounding box center [720, 540] width 79 height 13
click at [0, 0] on input "Не отправлять" at bounding box center [0, 0] width 0 height 0
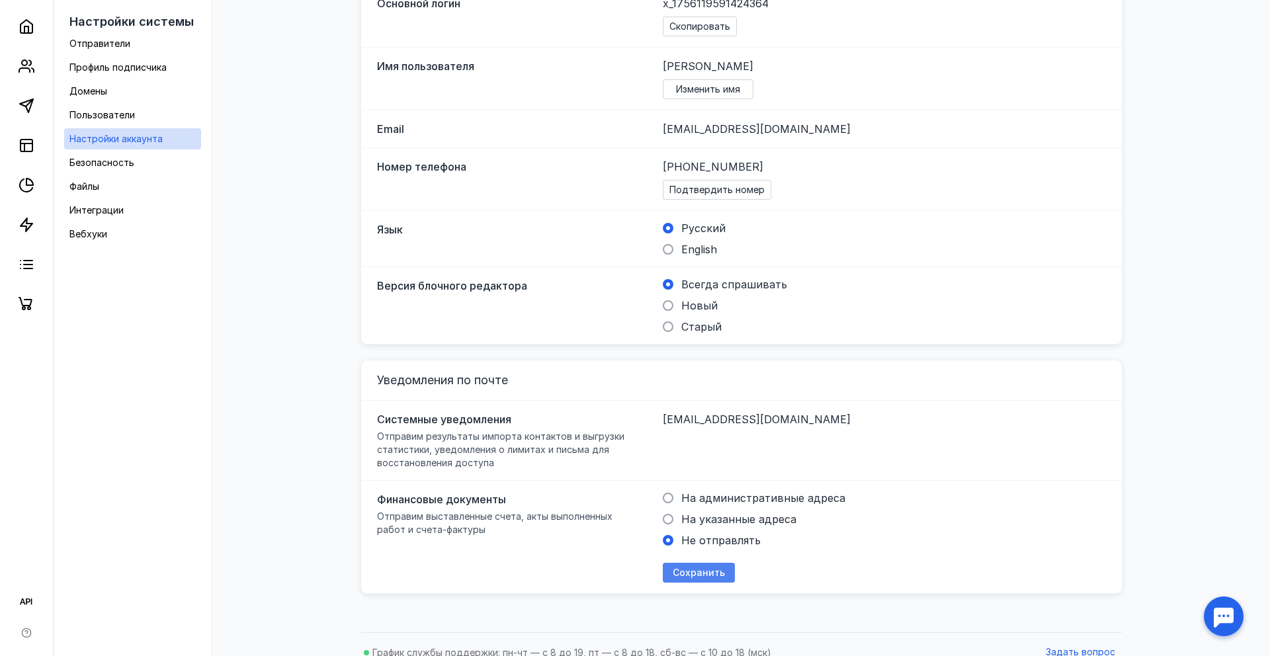
click at [692, 567] on span "Сохранить" at bounding box center [699, 572] width 52 height 11
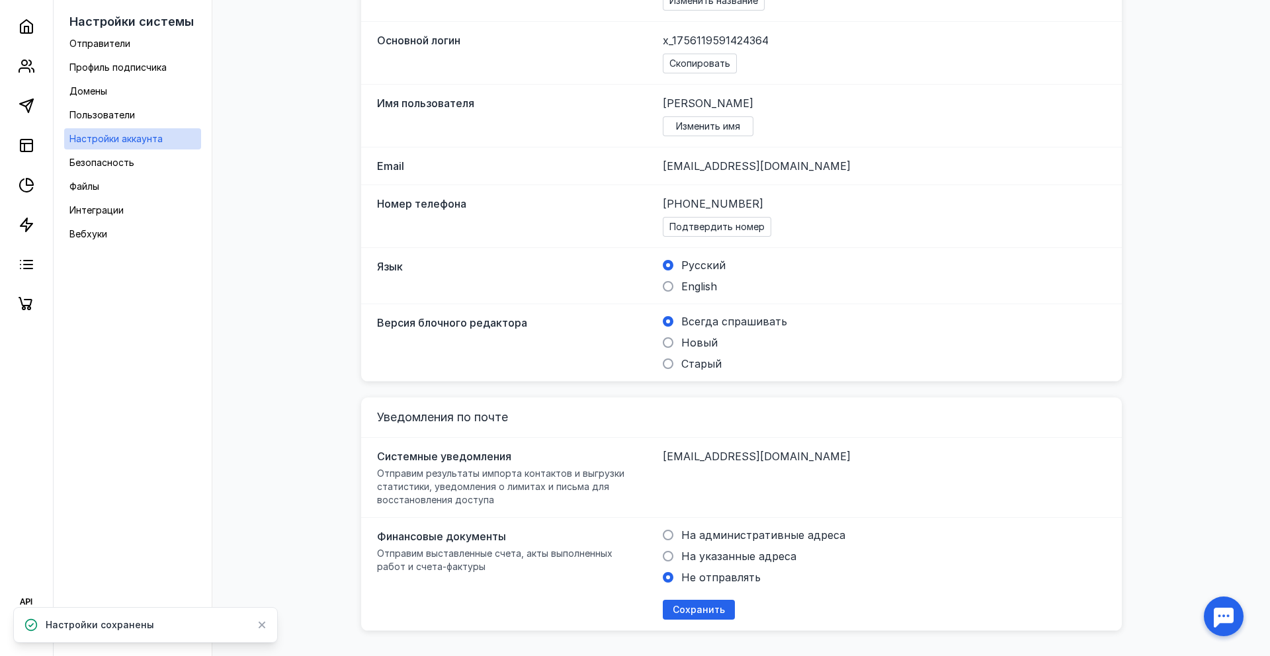
scroll to position [210, 0]
click at [695, 337] on span "Новый" at bounding box center [699, 343] width 36 height 13
click at [0, 0] on input "Новый" at bounding box center [0, 0] width 0 height 0
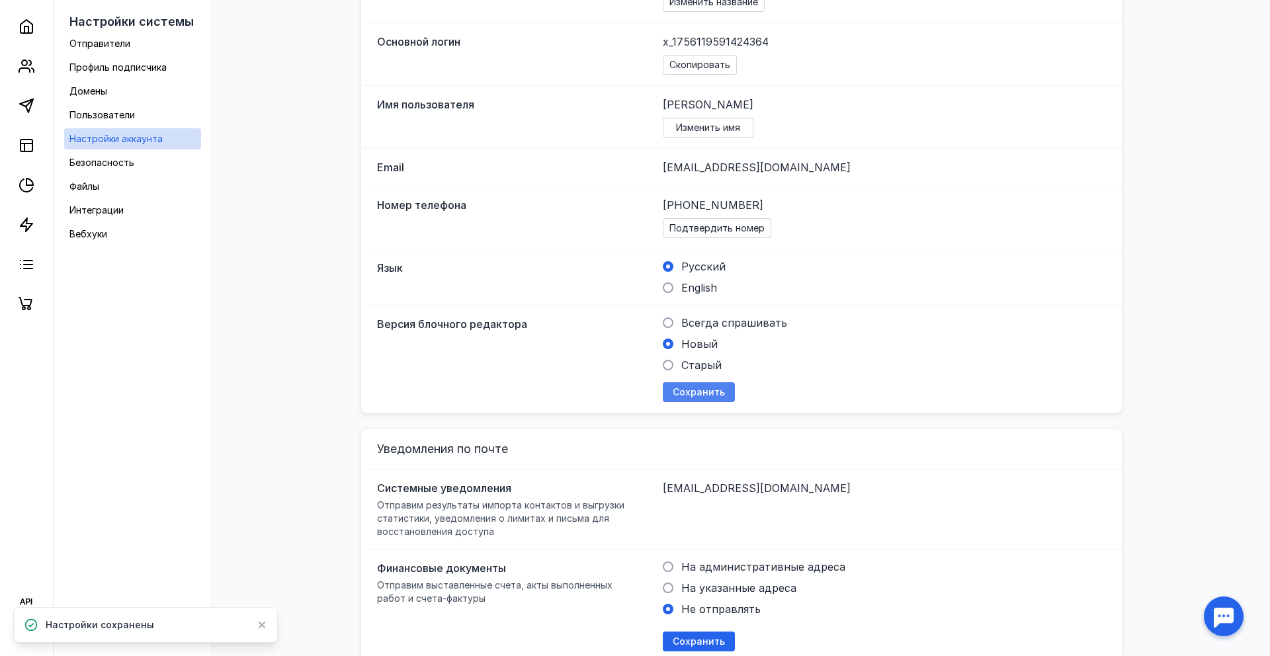
click at [718, 387] on span "Сохранить" at bounding box center [699, 392] width 52 height 11
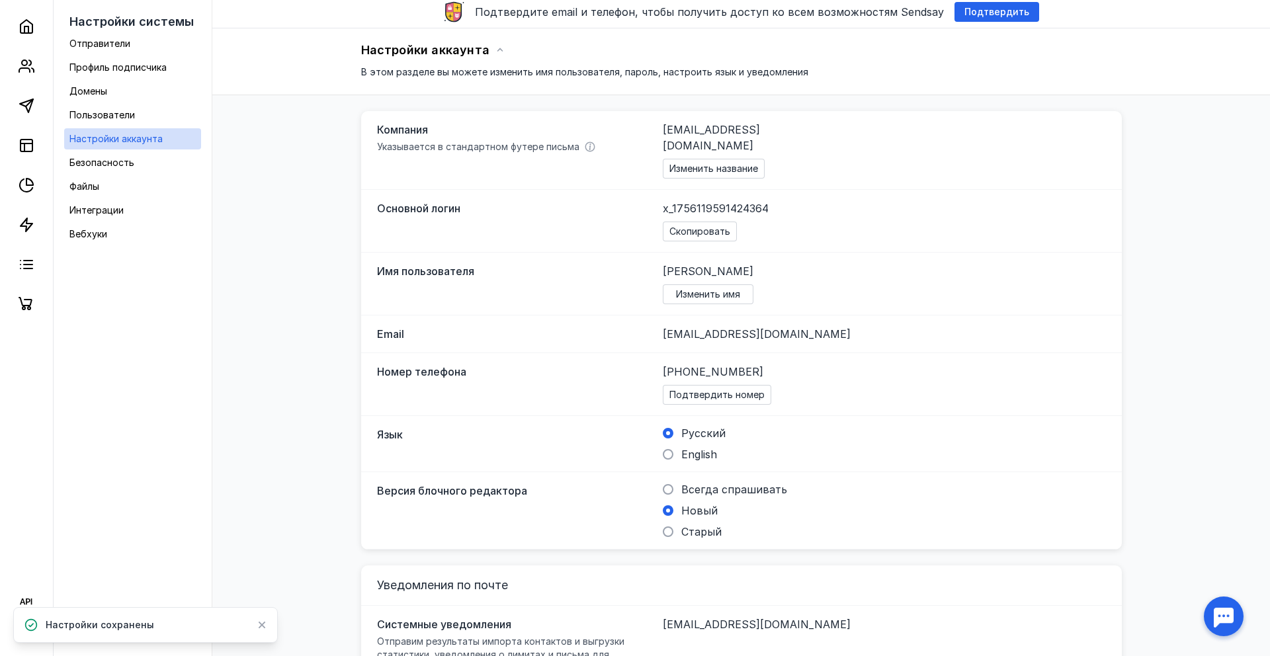
scroll to position [0, 0]
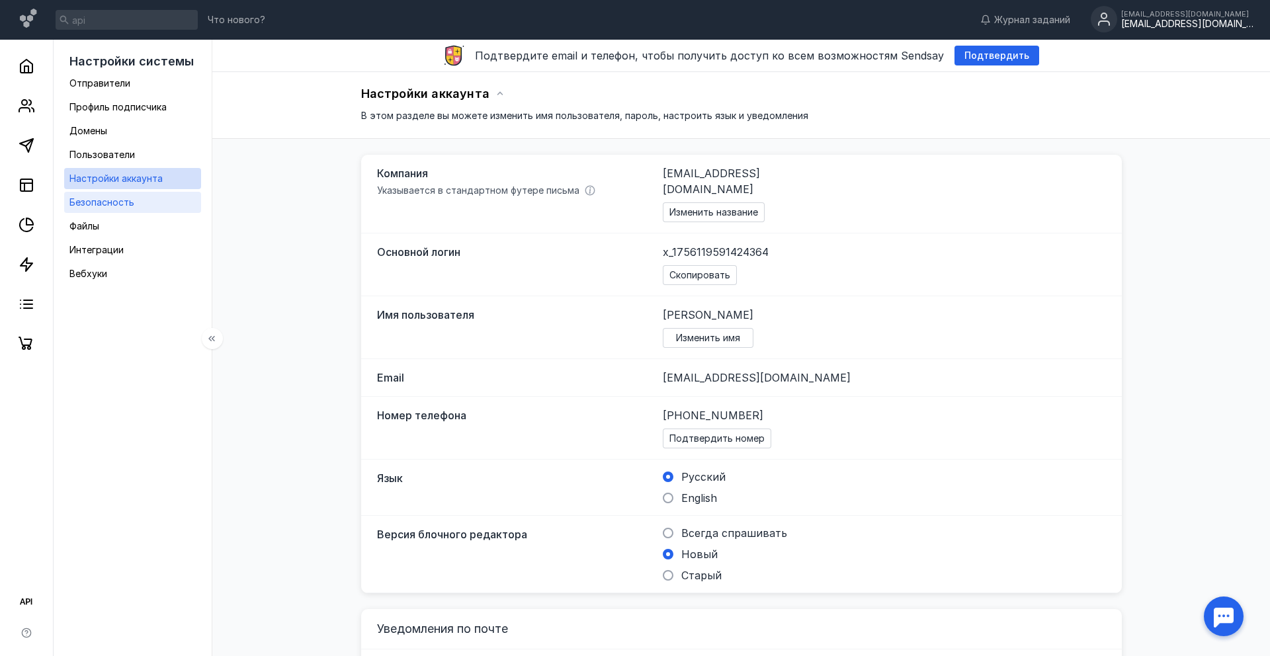
click at [132, 200] on span "Безопасность" at bounding box center [101, 201] width 65 height 11
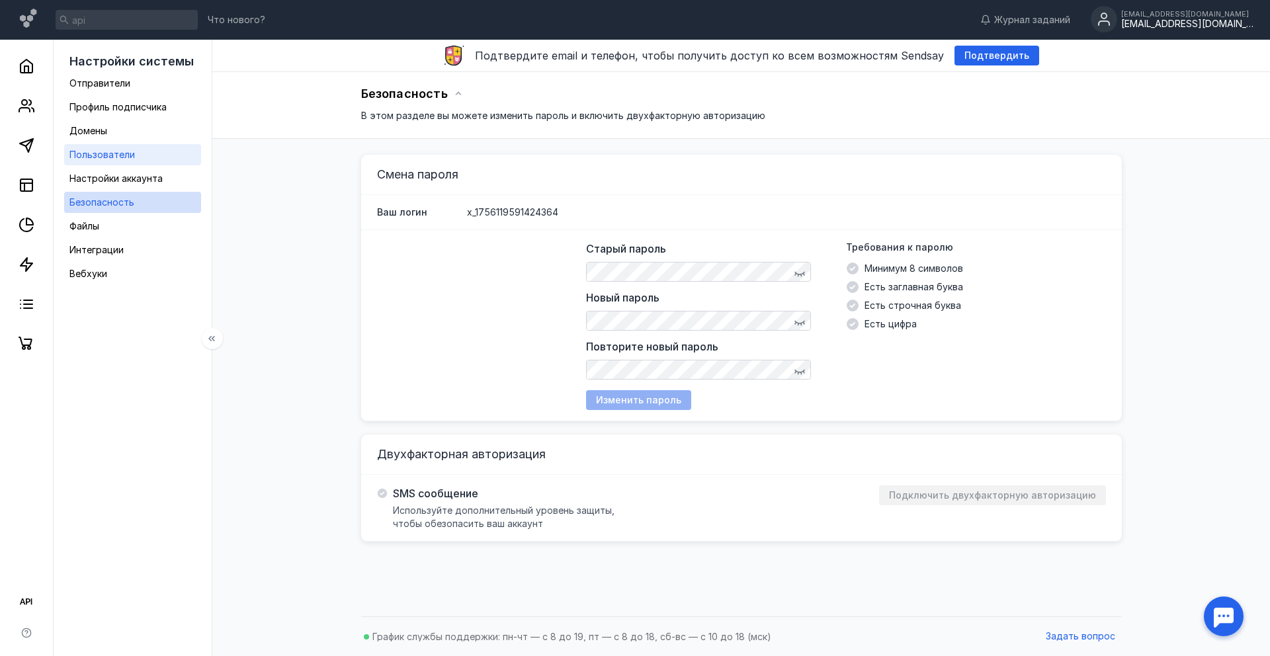
click at [168, 149] on link "Пользователи" at bounding box center [132, 154] width 137 height 21
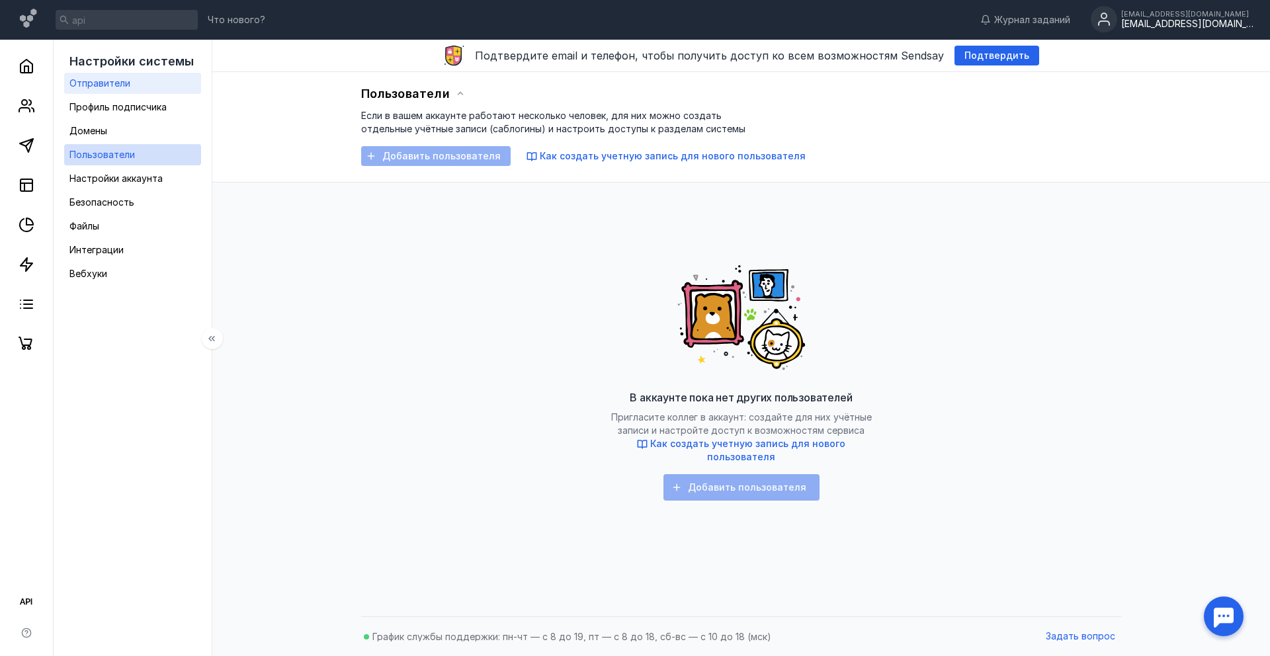
click at [157, 91] on link "Отправители" at bounding box center [132, 83] width 137 height 21
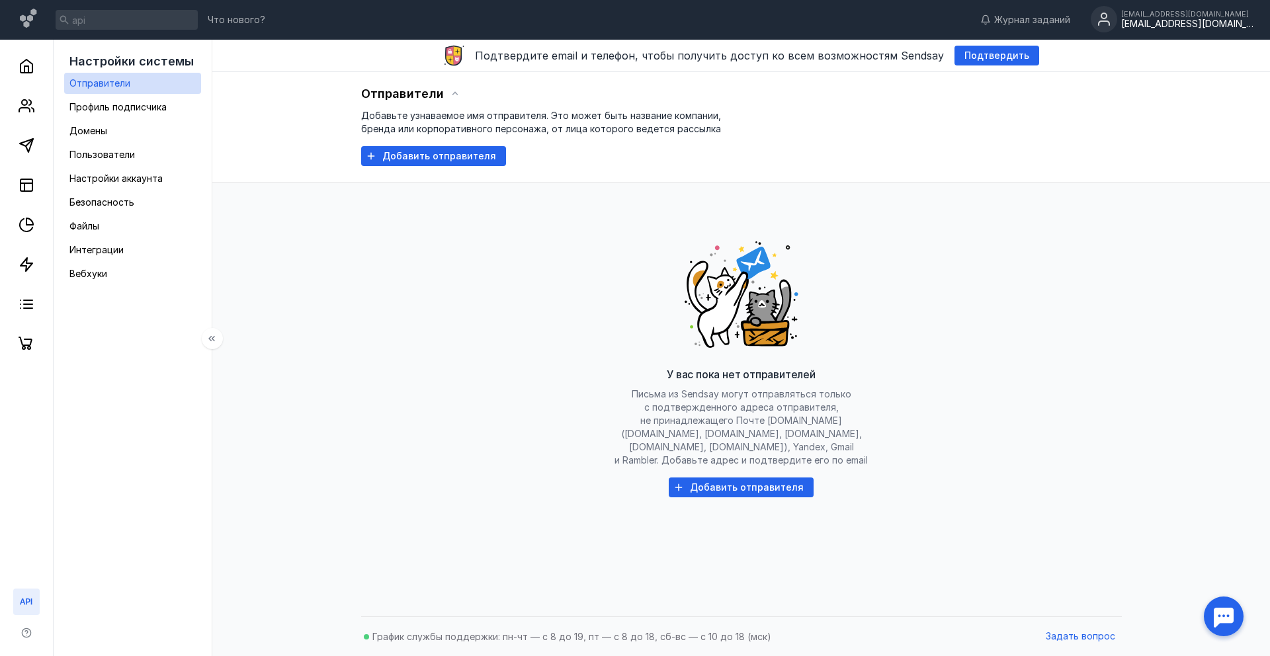
click at [21, 601] on icon at bounding box center [26, 602] width 12 height 6
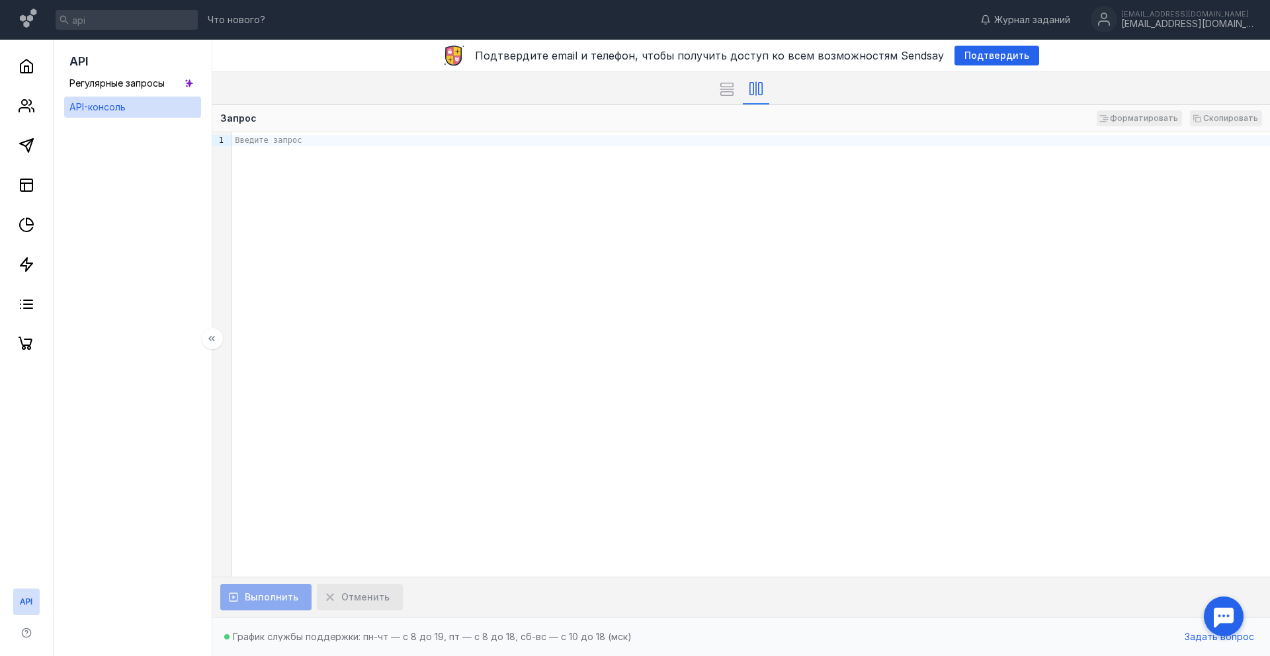
click at [171, 357] on div "API Регулярные запросы API-консоль" at bounding box center [133, 348] width 159 height 616
click at [149, 83] on span "Регулярные запросы" at bounding box center [116, 82] width 95 height 11
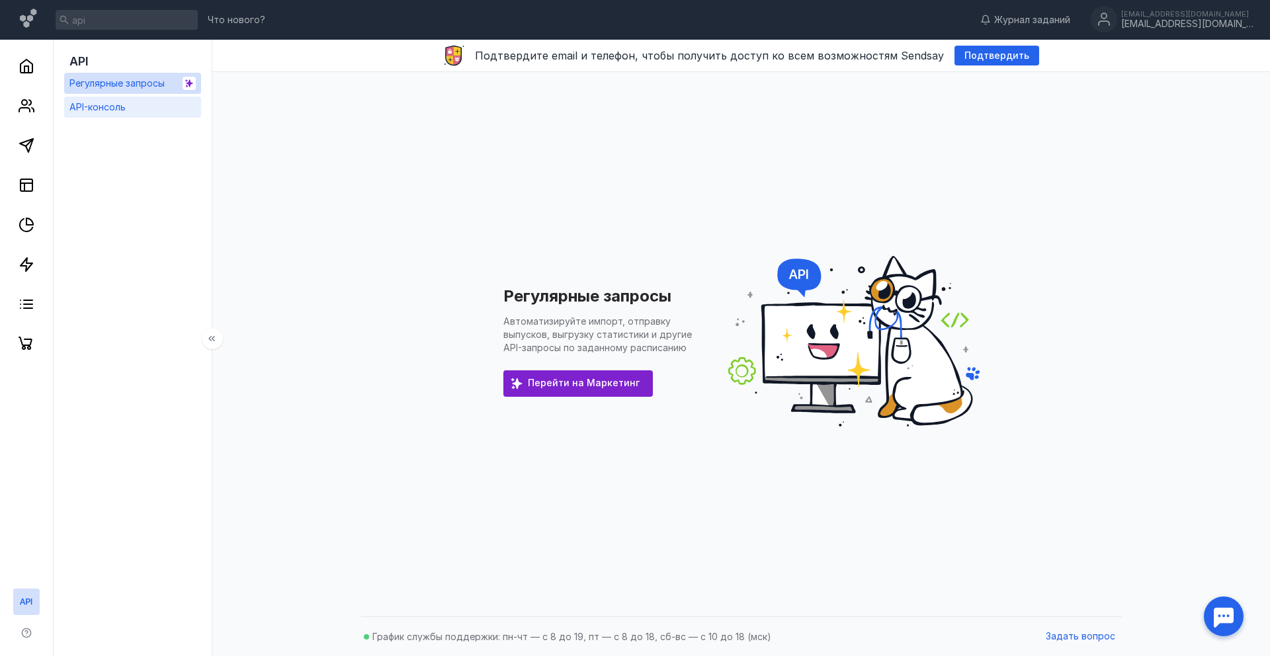
click at [142, 101] on link "API-консоль" at bounding box center [132, 107] width 137 height 21
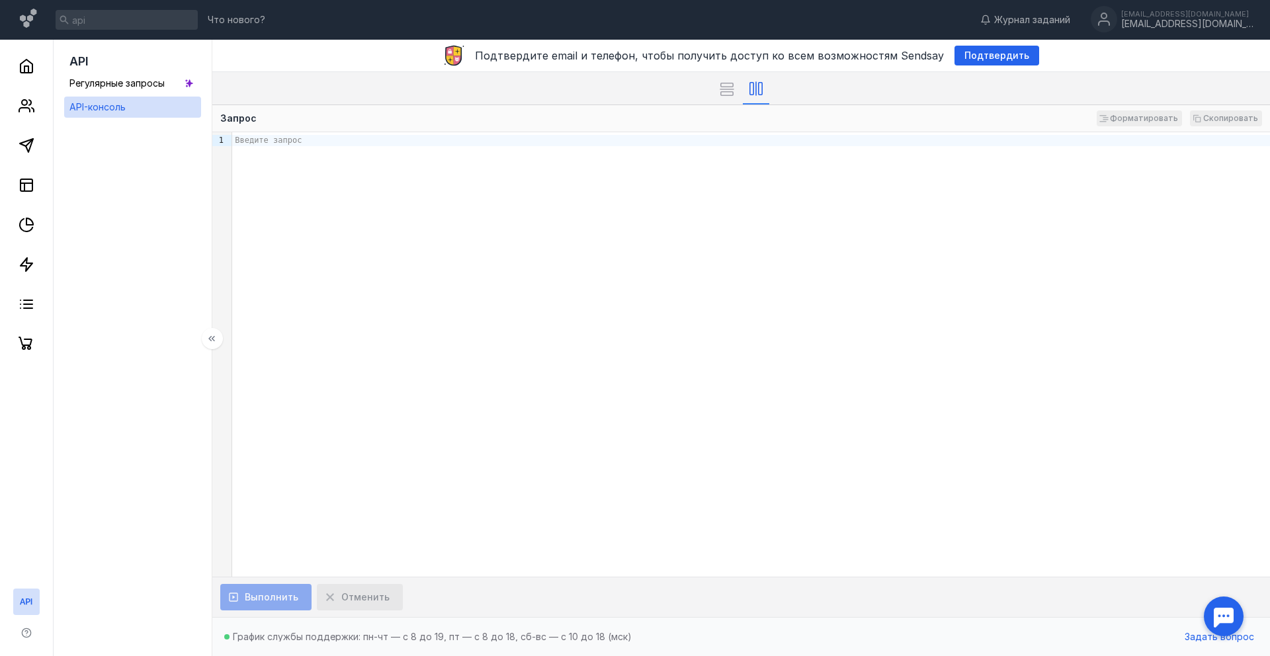
click at [351, 192] on div "Введите запрос" at bounding box center [751, 354] width 1038 height 444
click at [24, 342] on icon at bounding box center [27, 344] width 16 height 16
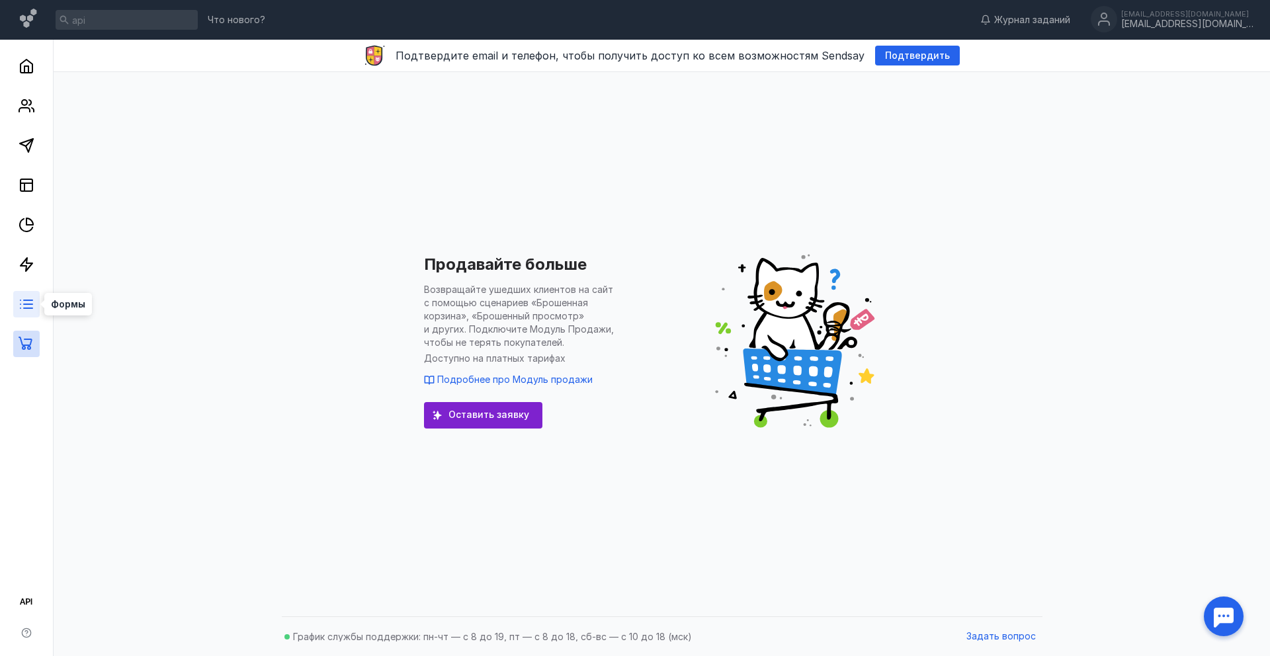
click at [28, 301] on icon at bounding box center [27, 304] width 16 height 16
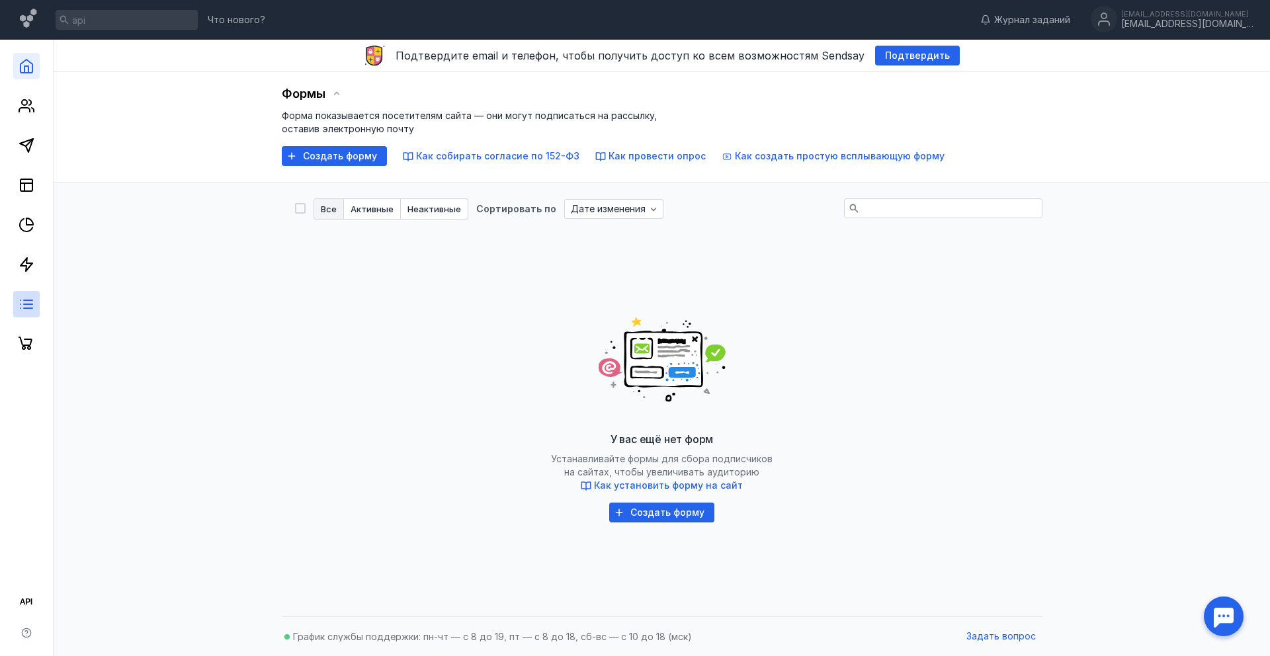
click at [17, 63] on link at bounding box center [26, 66] width 26 height 26
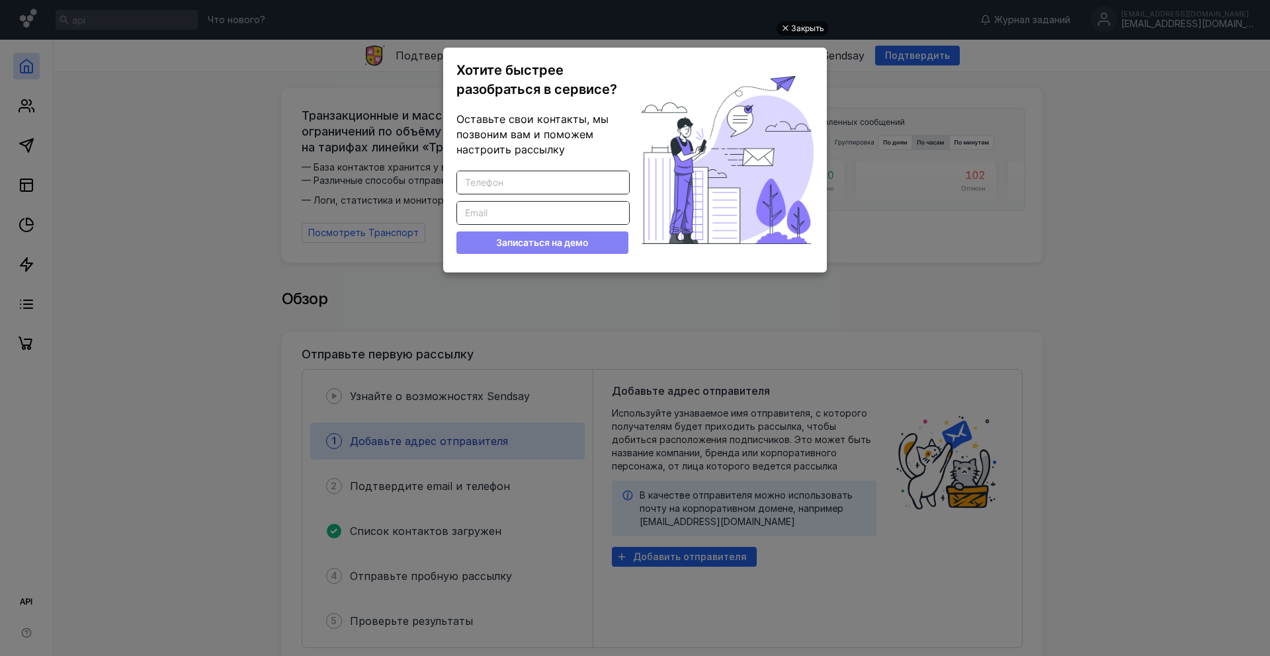
click at [813, 33] on div "Закрыть" at bounding box center [807, 28] width 33 height 15
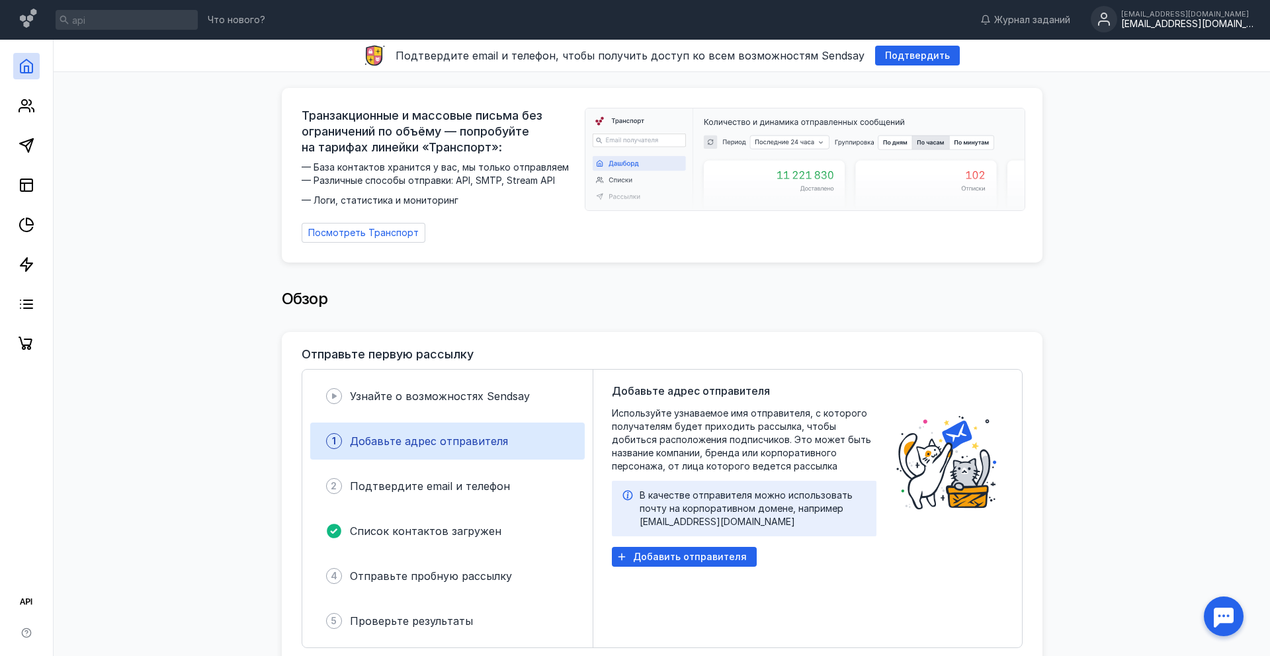
click at [1198, 22] on div "[EMAIL_ADDRESS][DOMAIN_NAME]" at bounding box center [1187, 24] width 132 height 11
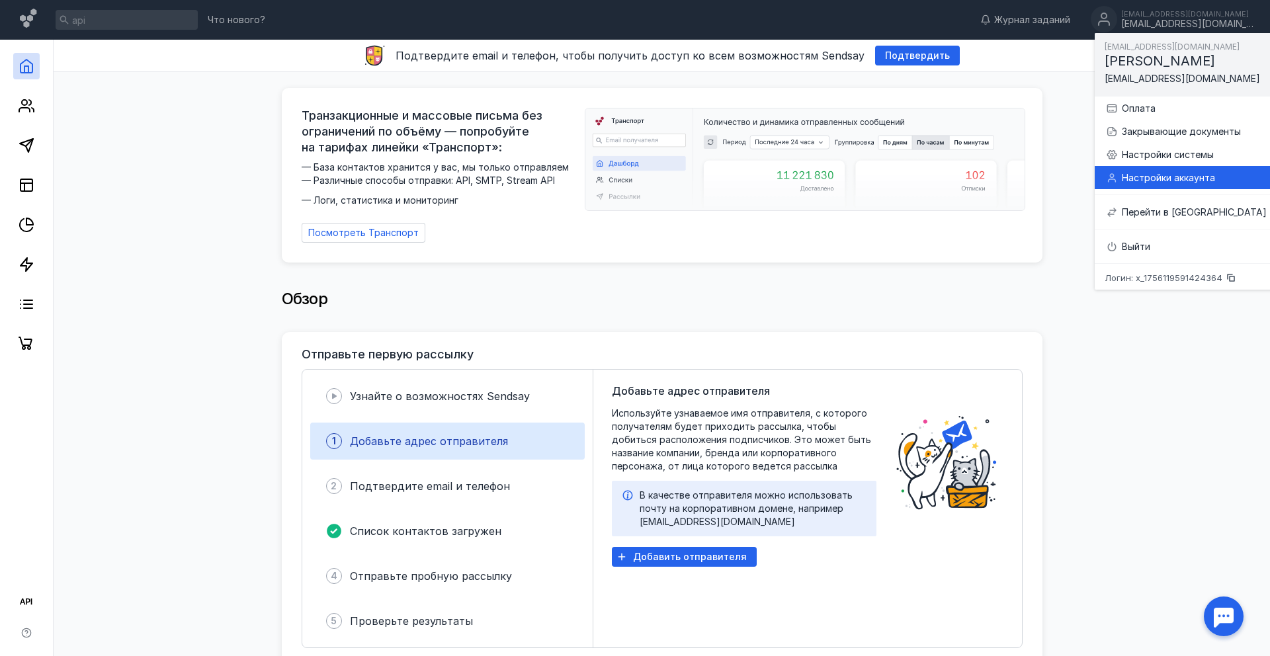
click at [1152, 172] on div "Настройки аккаунта" at bounding box center [1194, 177] width 145 height 13
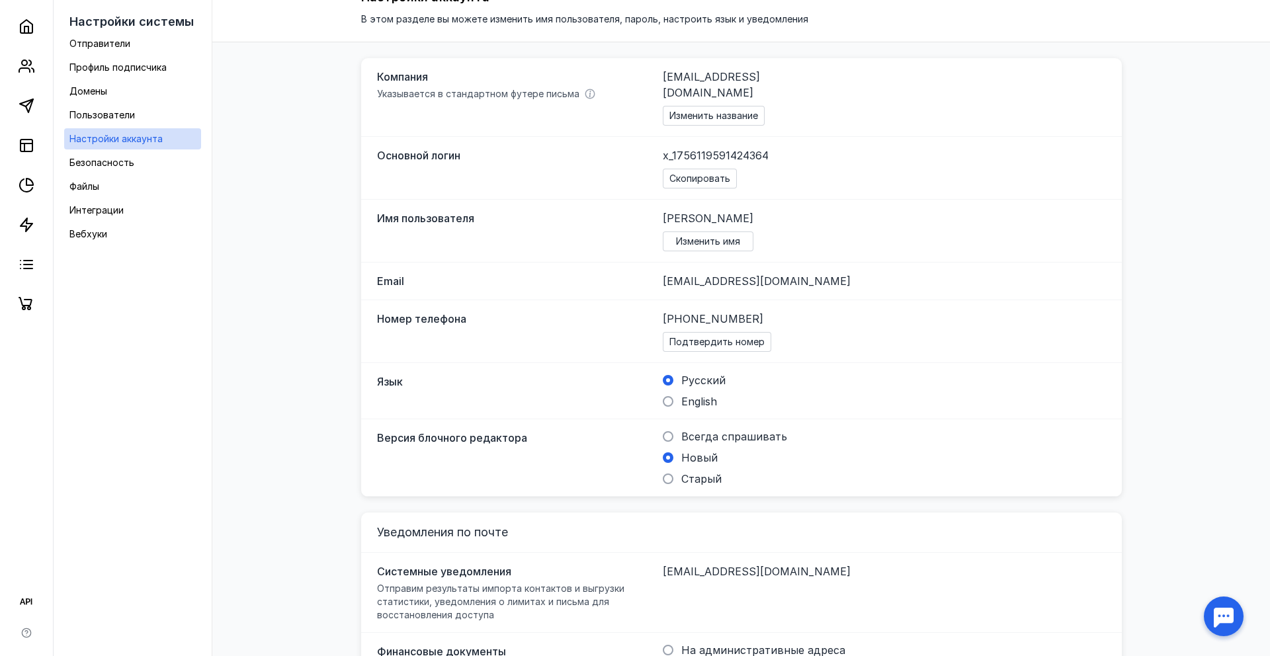
scroll to position [249, 0]
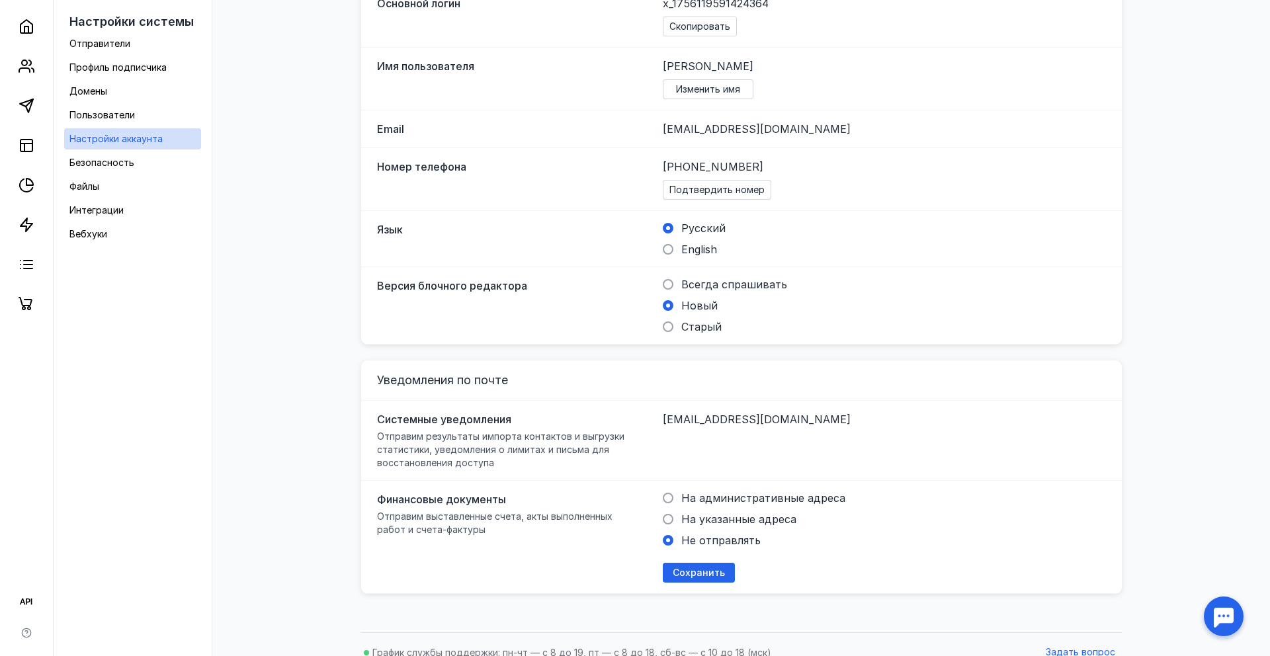
click at [1210, 599] on div at bounding box center [1223, 616] width 41 height 41
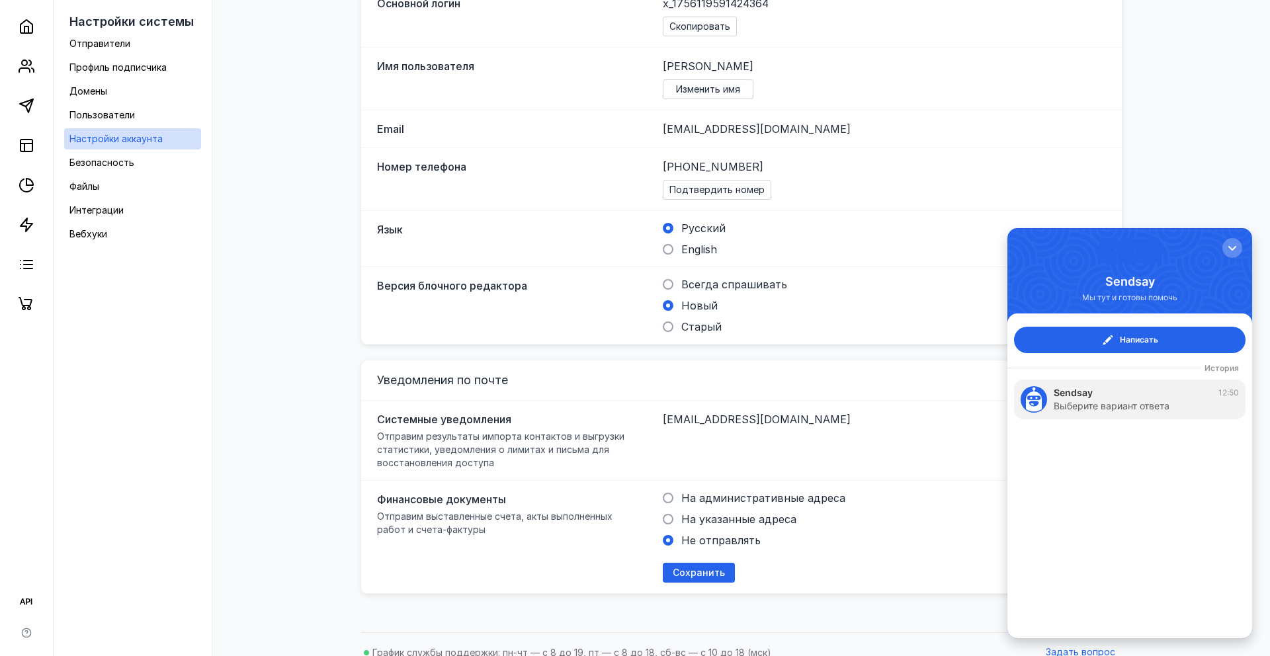
scroll to position [0, 0]
click at [1112, 403] on div "Выберите вариант ответа" at bounding box center [1112, 405] width 116 height 13
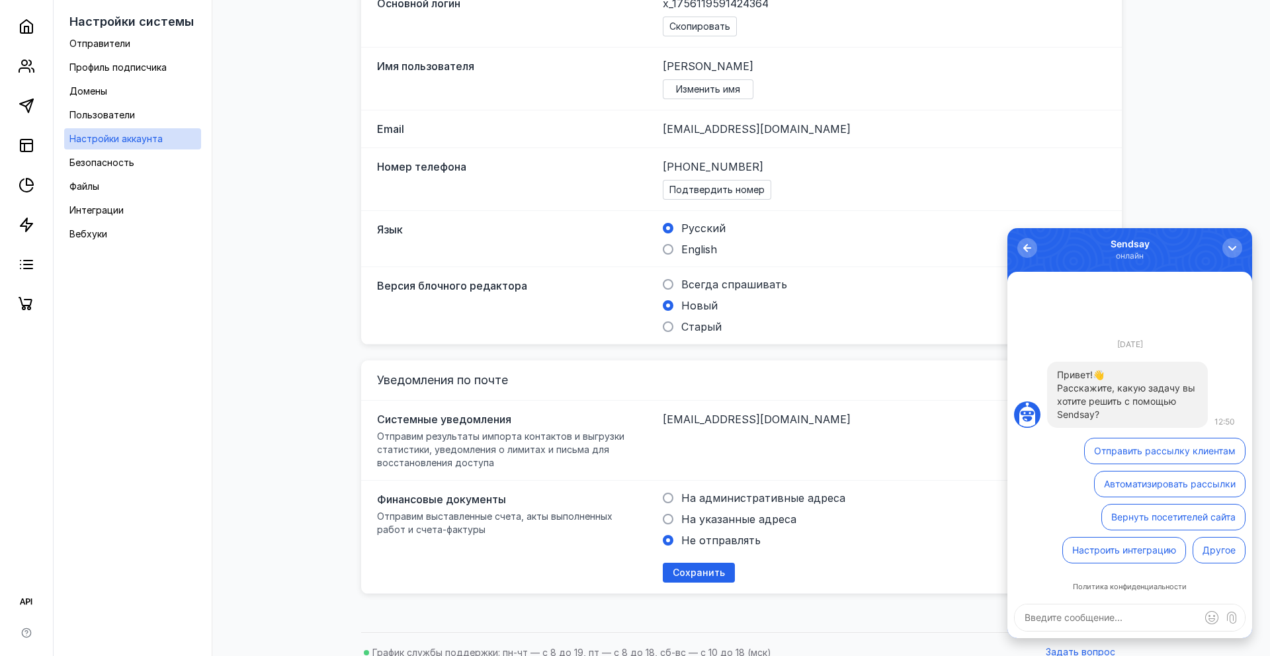
click at [1067, 621] on textarea at bounding box center [1130, 617] width 230 height 26
type textarea "e"
type textarea "удалить аккаунт"
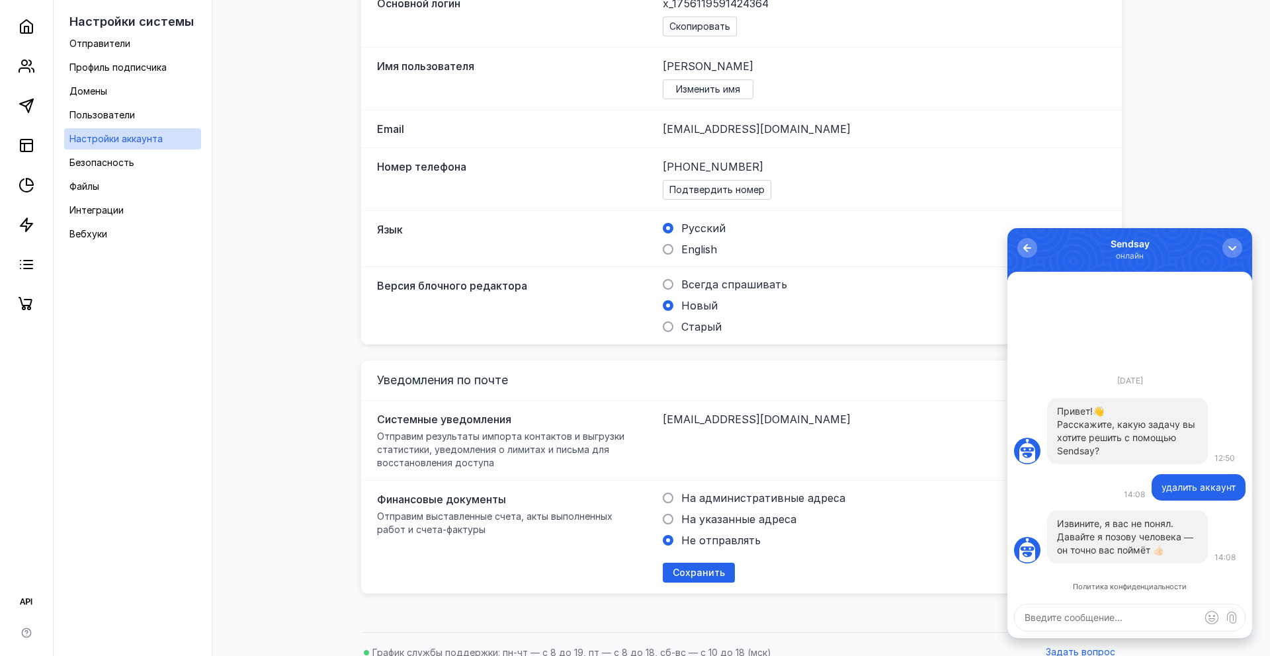
click at [1089, 613] on textarea at bounding box center [1130, 617] width 230 height 26
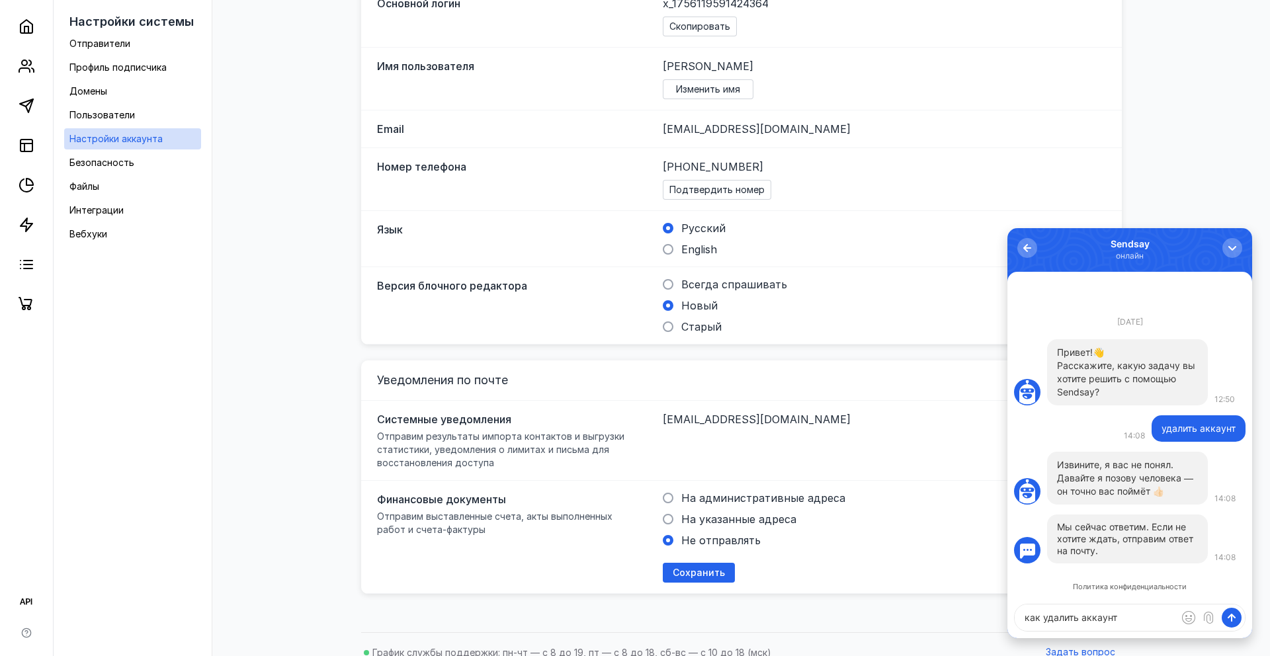
type textarea "как удалить аккаунт?"
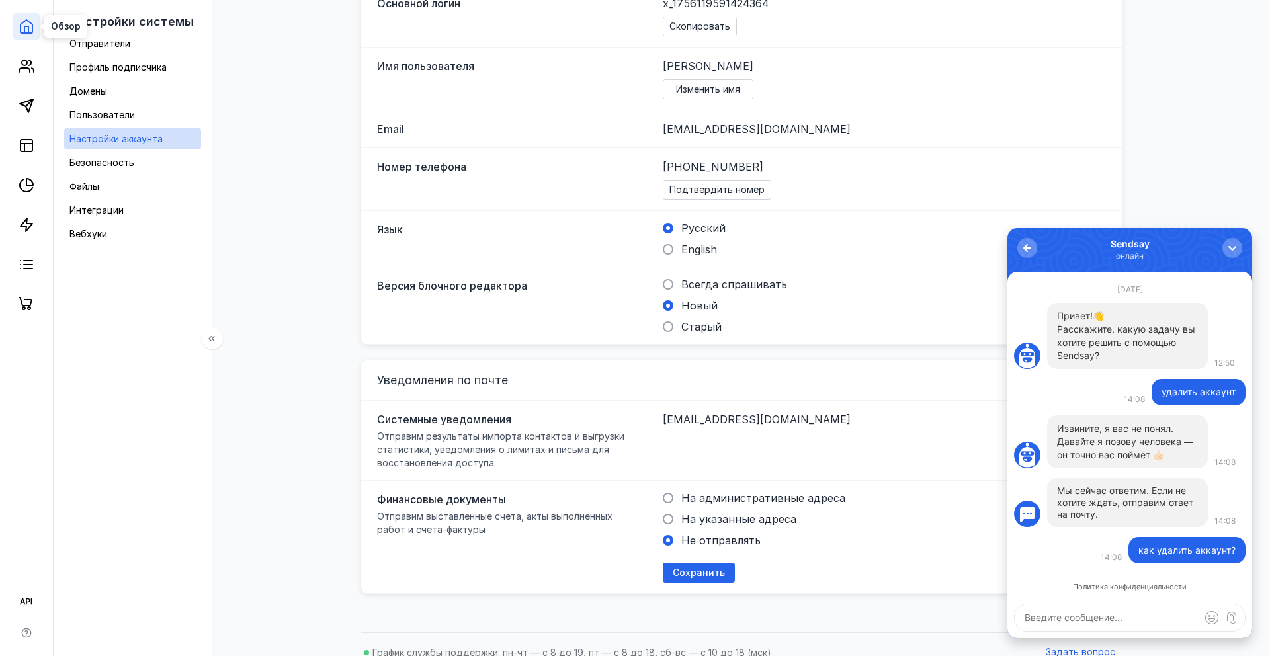
click at [29, 22] on icon at bounding box center [27, 27] width 16 height 16
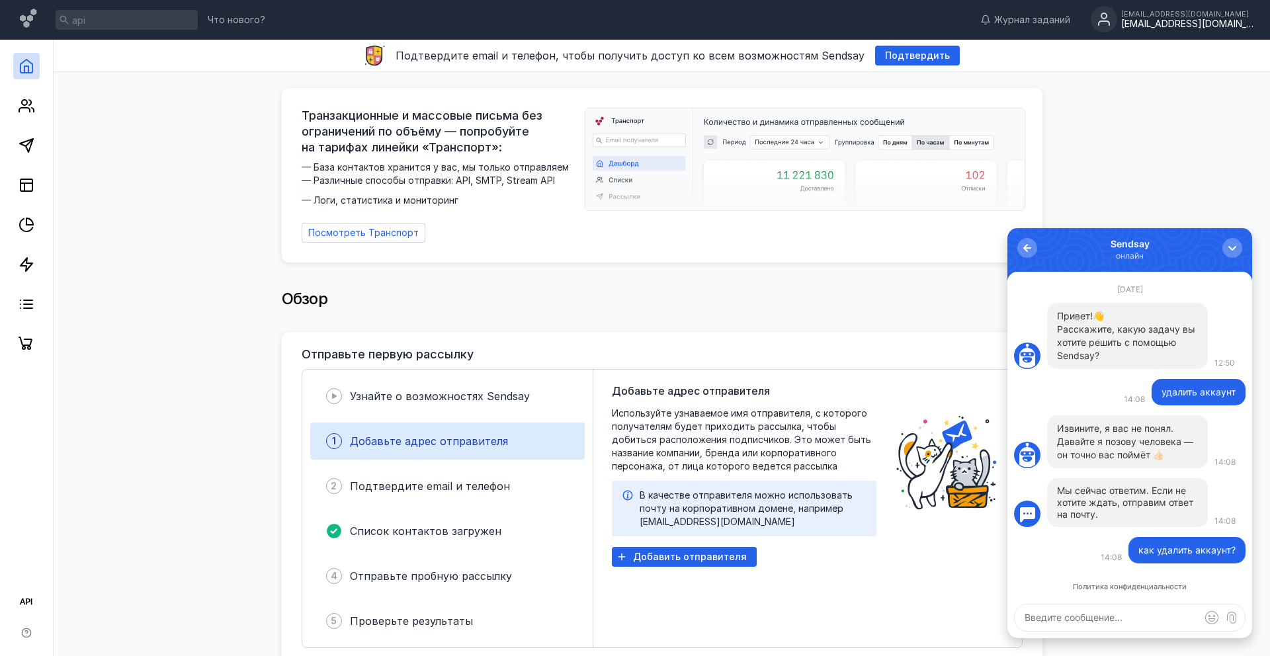
click at [1176, 19] on div "[EMAIL_ADDRESS][DOMAIN_NAME]" at bounding box center [1187, 24] width 132 height 11
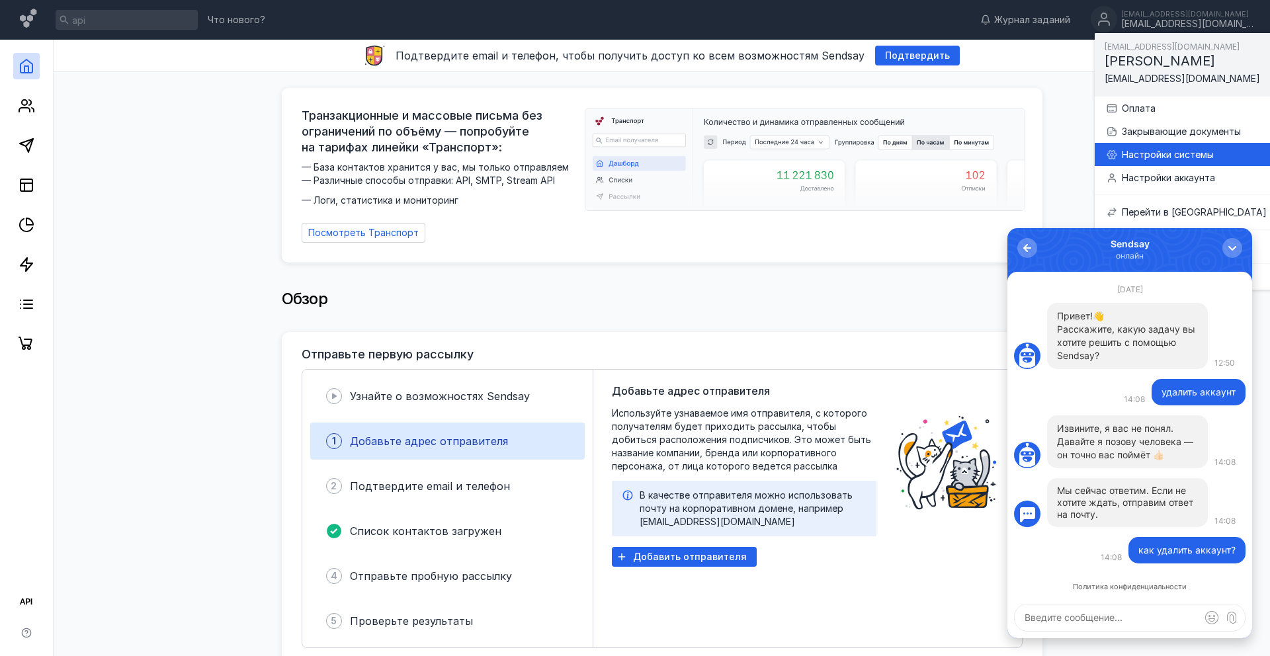
click at [1178, 155] on div "Настройки системы" at bounding box center [1194, 154] width 145 height 13
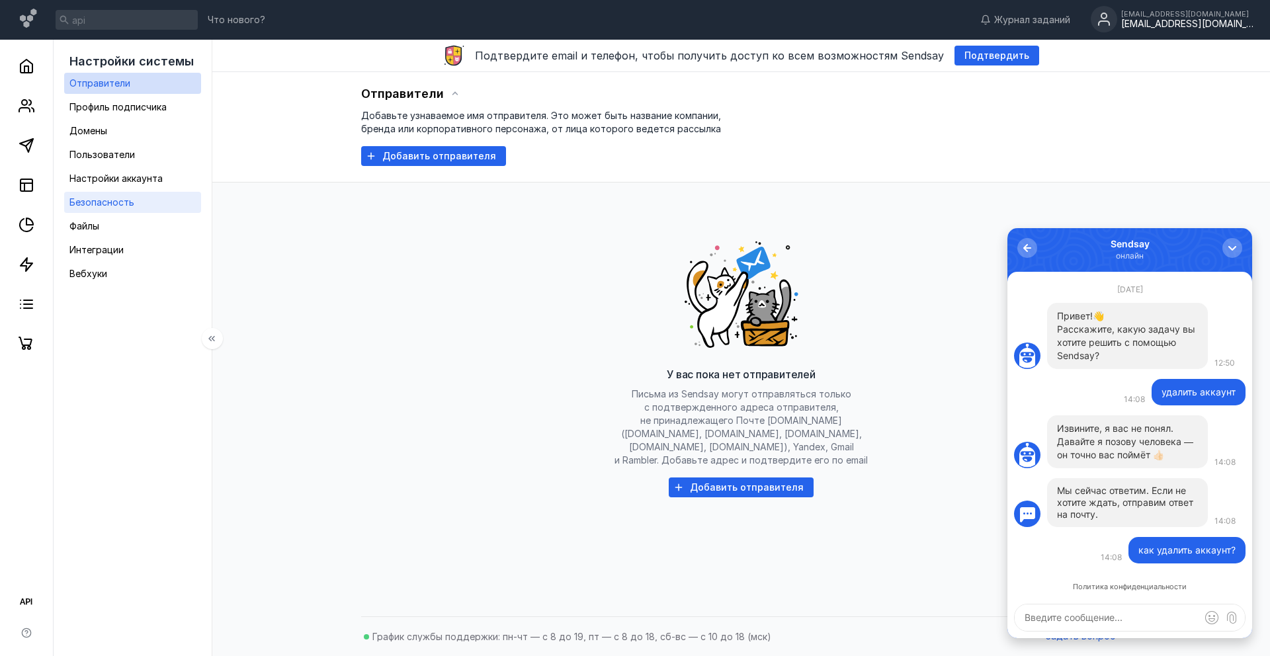
click at [103, 207] on span "Безопасность" at bounding box center [101, 201] width 65 height 11
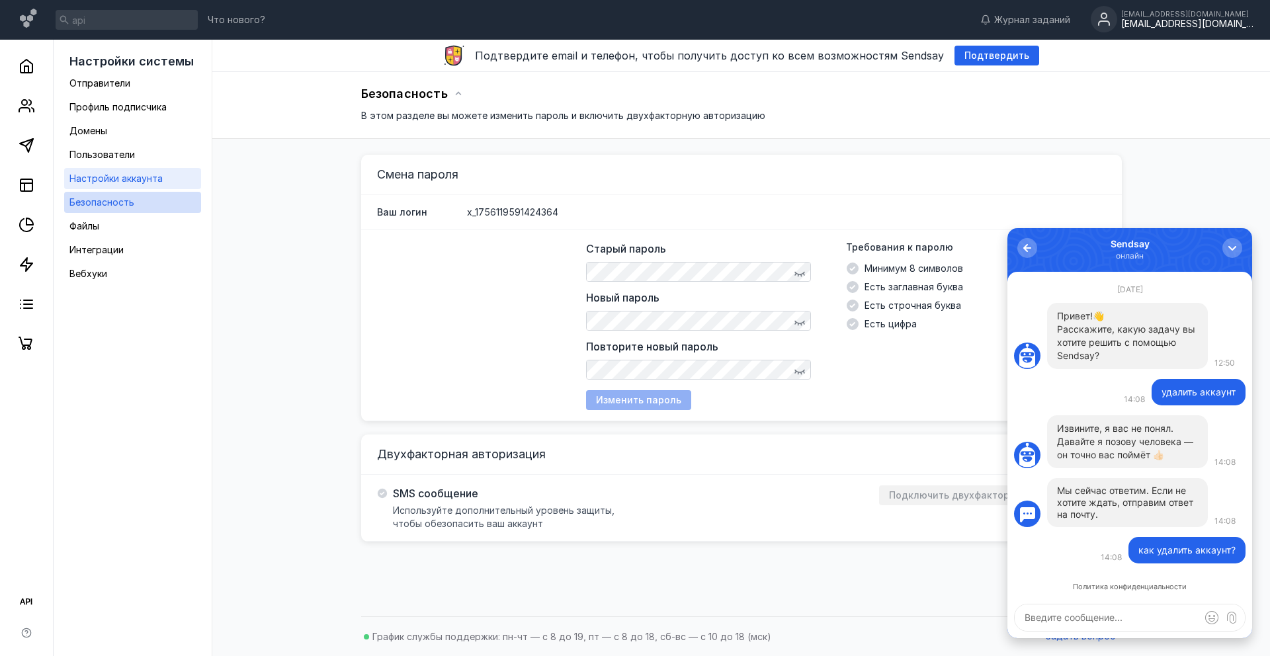
click at [149, 187] on link "Настройки аккаунта" at bounding box center [132, 178] width 137 height 21
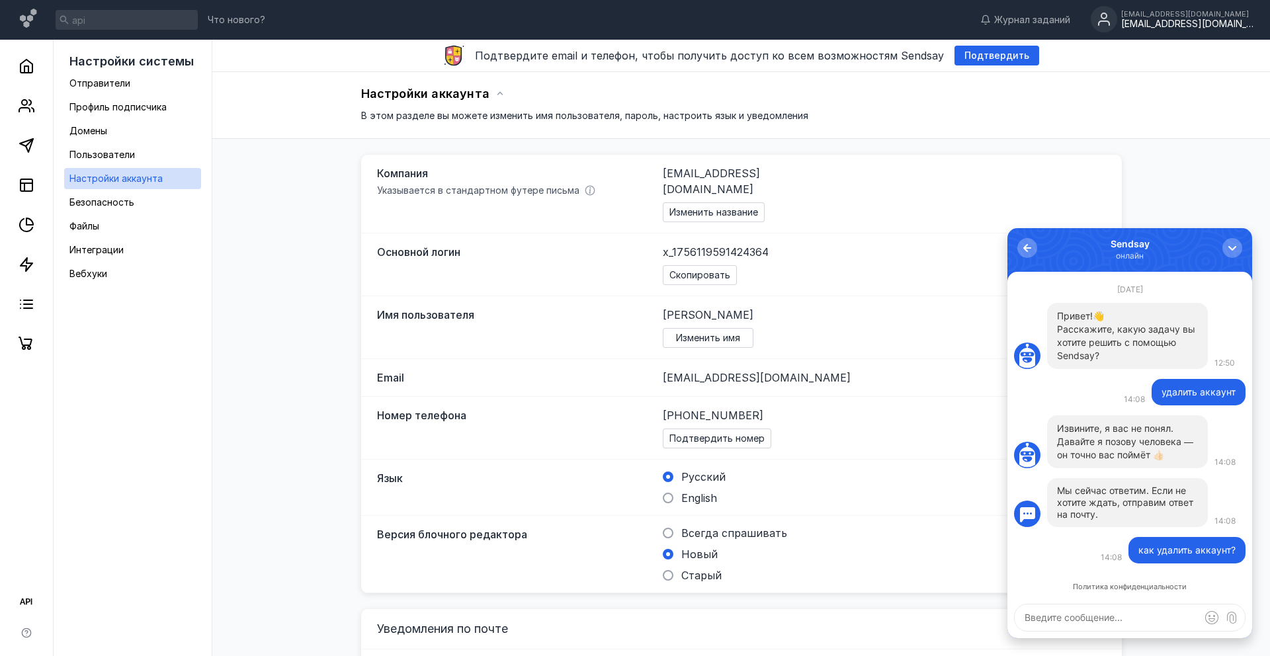
click at [1112, 621] on textarea at bounding box center [1130, 617] width 230 height 26
type textarea "Удаление Аккаунта. 2.8.1. Пользователь в любое время имеет право отправить запр…"
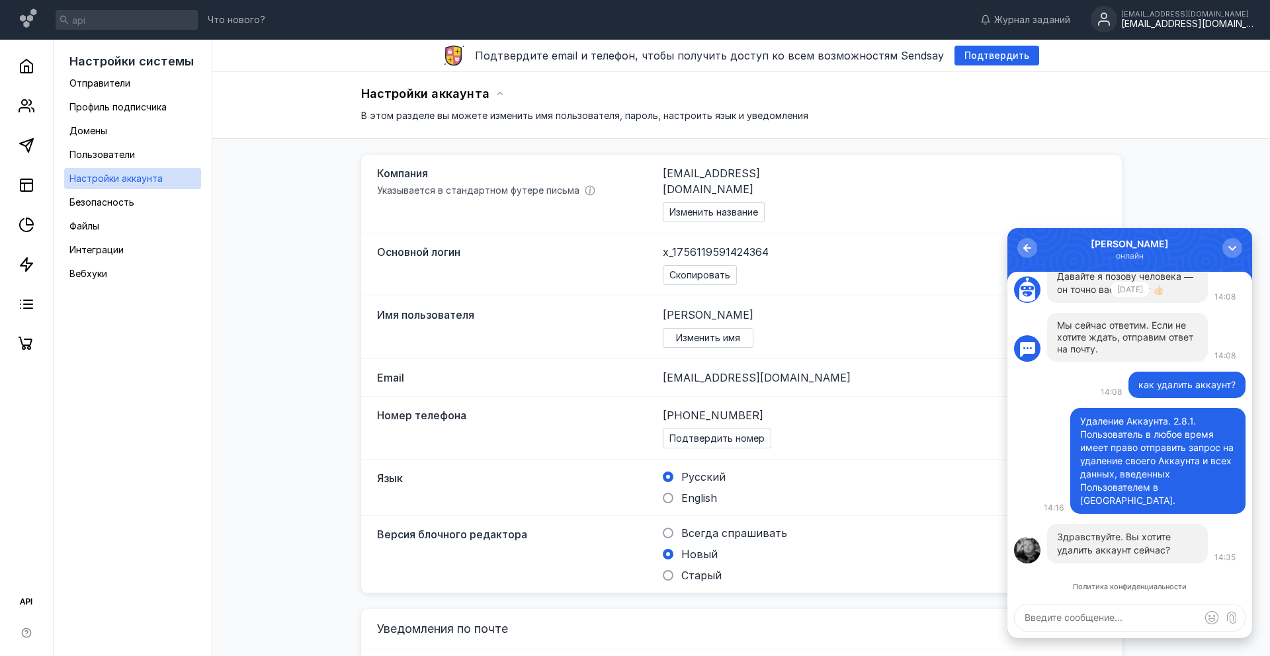
click at [1068, 626] on textarea at bounding box center [1130, 617] width 230 height 26
type textarea "в"
type textarea "да"
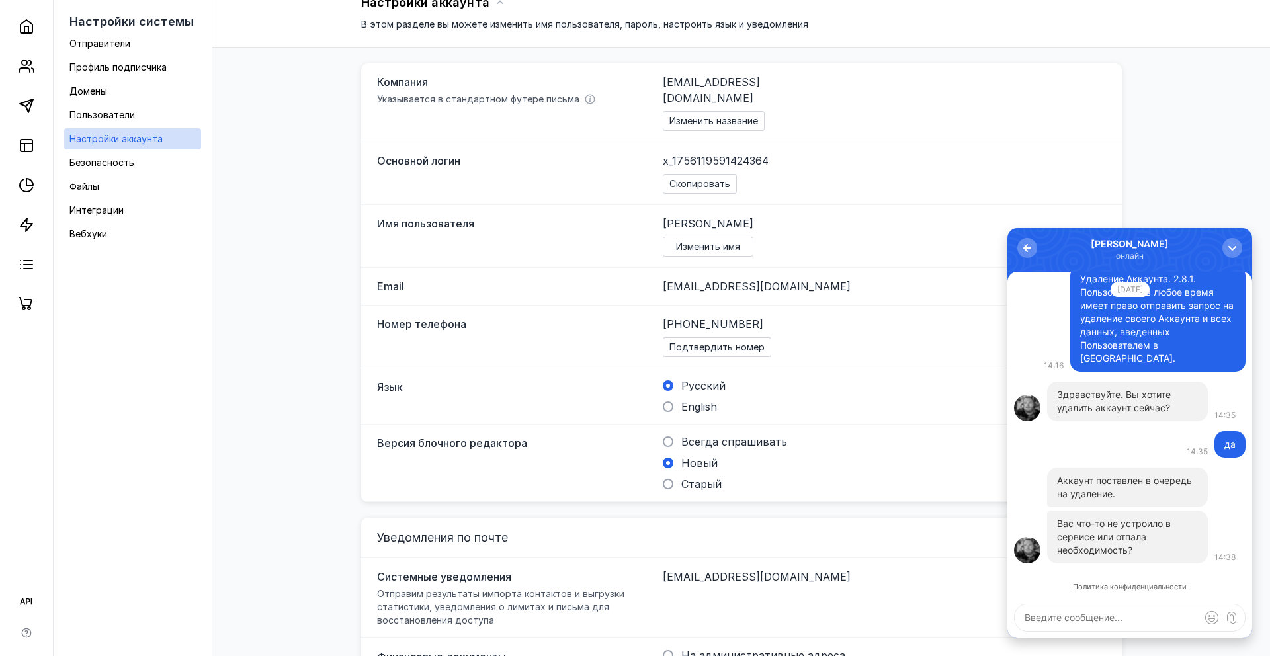
click at [1110, 618] on textarea at bounding box center [1130, 617] width 230 height 26
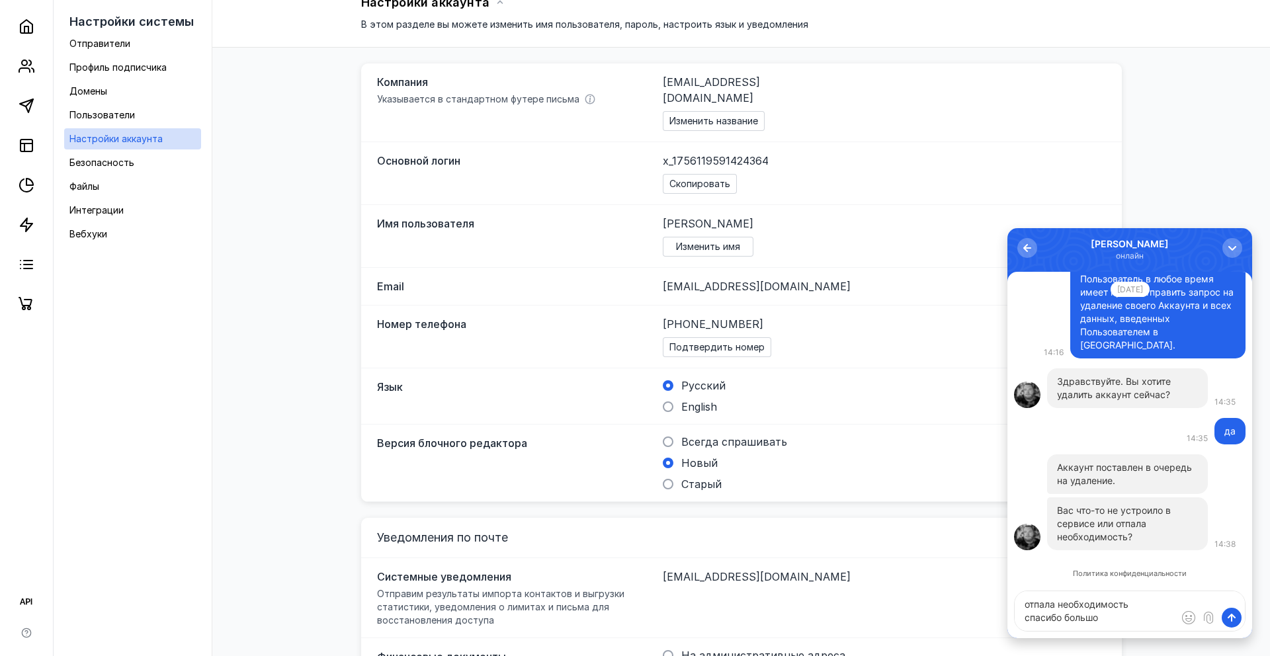
type textarea "отпала необходимость спасибо большое"
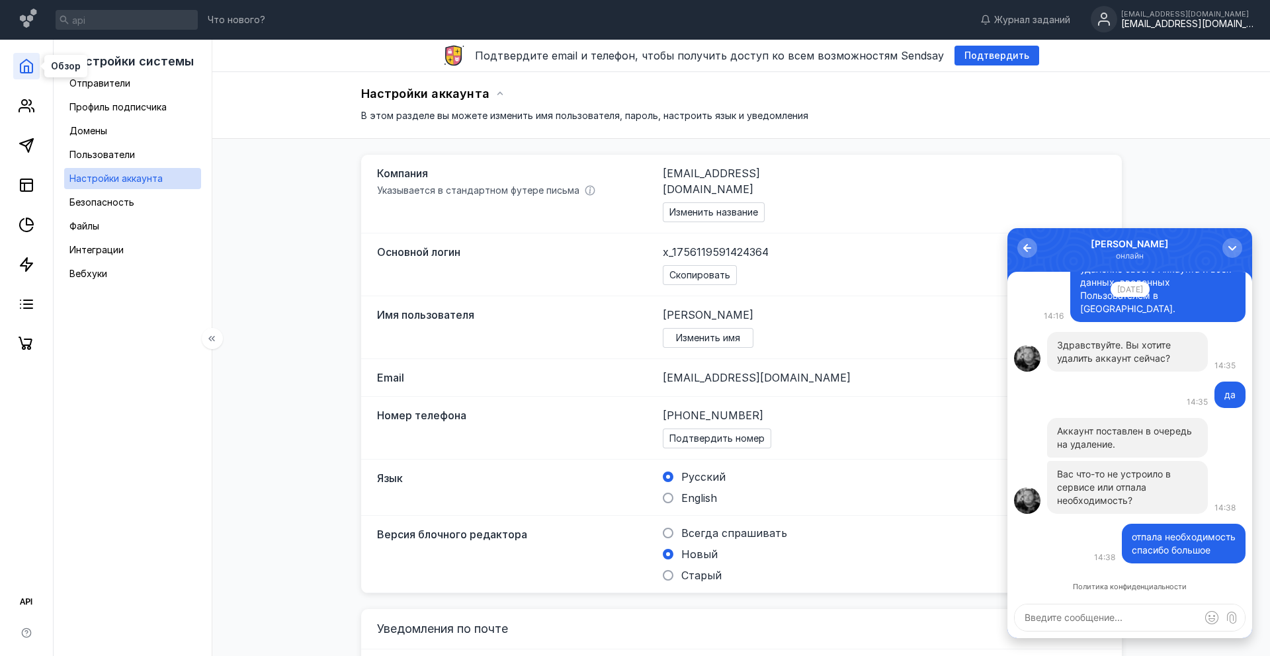
click at [23, 67] on icon at bounding box center [27, 66] width 16 height 16
